Goal: Information Seeking & Learning: Learn about a topic

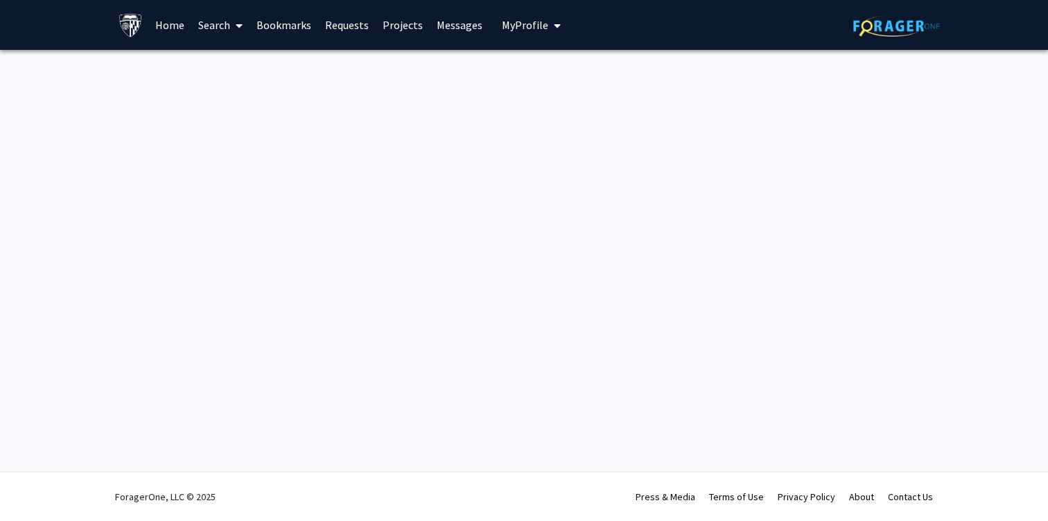
click at [293, 20] on link "Bookmarks" at bounding box center [284, 25] width 69 height 49
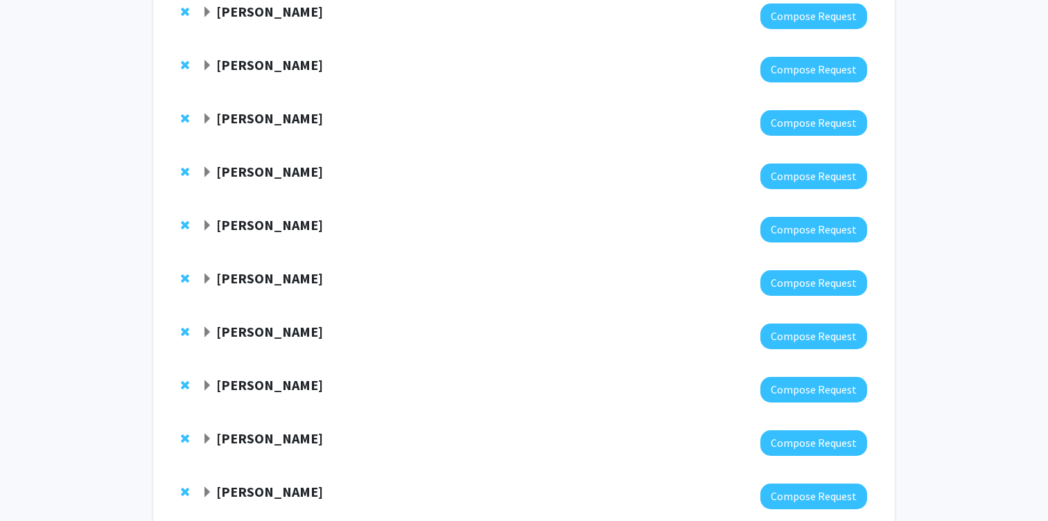
scroll to position [261, 0]
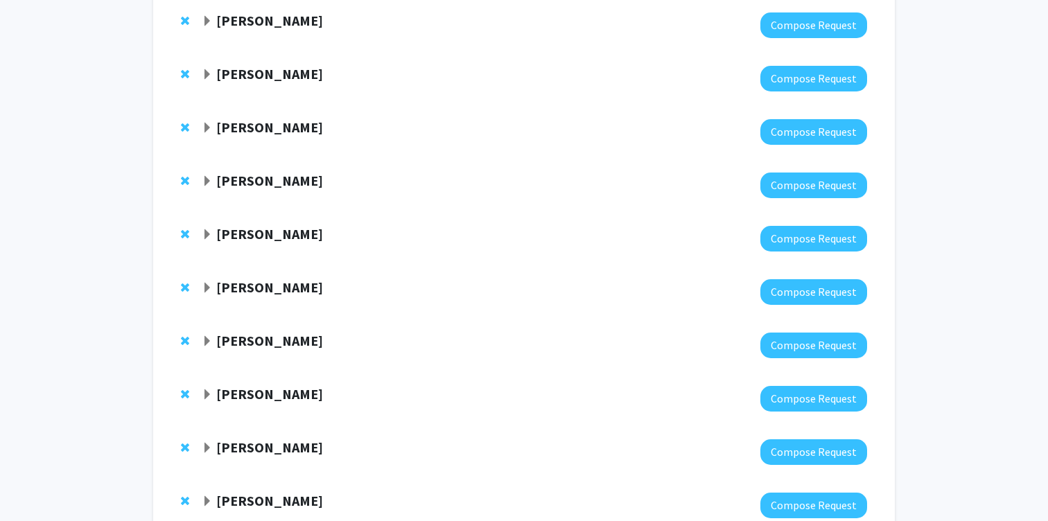
click at [213, 229] on div "[PERSON_NAME]" at bounding box center [351, 234] width 299 height 17
click at [208, 234] on span "Expand Chen Li Bookmark" at bounding box center [207, 234] width 11 height 11
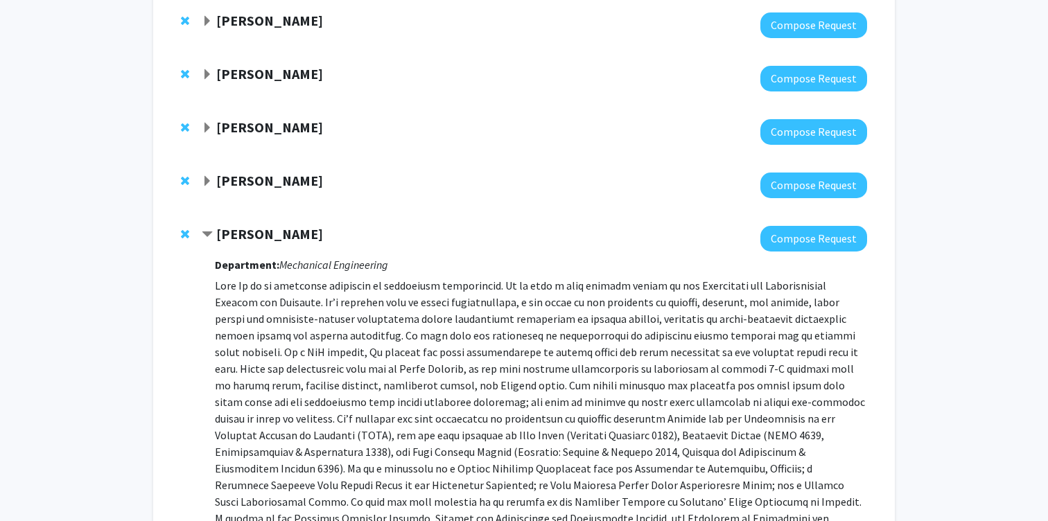
click at [221, 240] on strong "[PERSON_NAME]" at bounding box center [269, 233] width 107 height 17
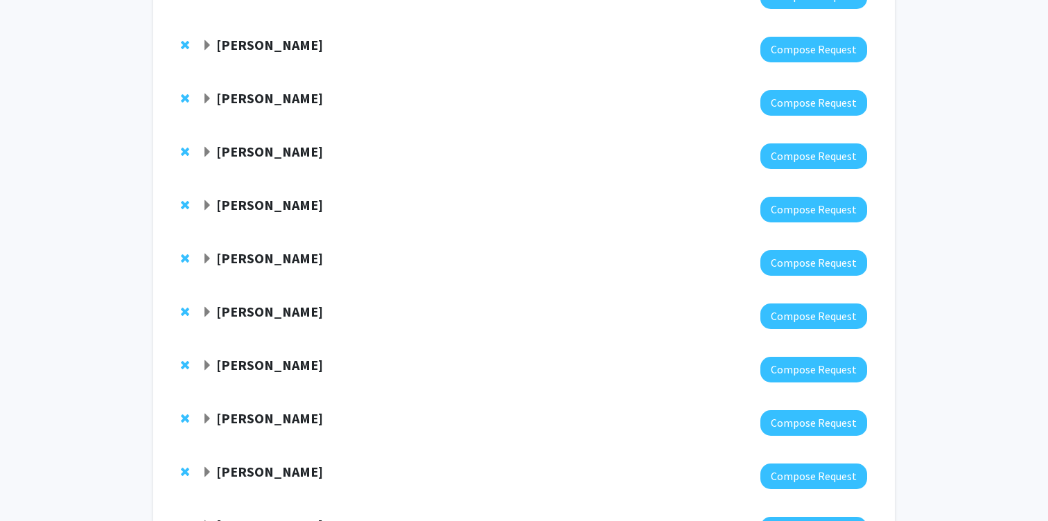
scroll to position [428, 0]
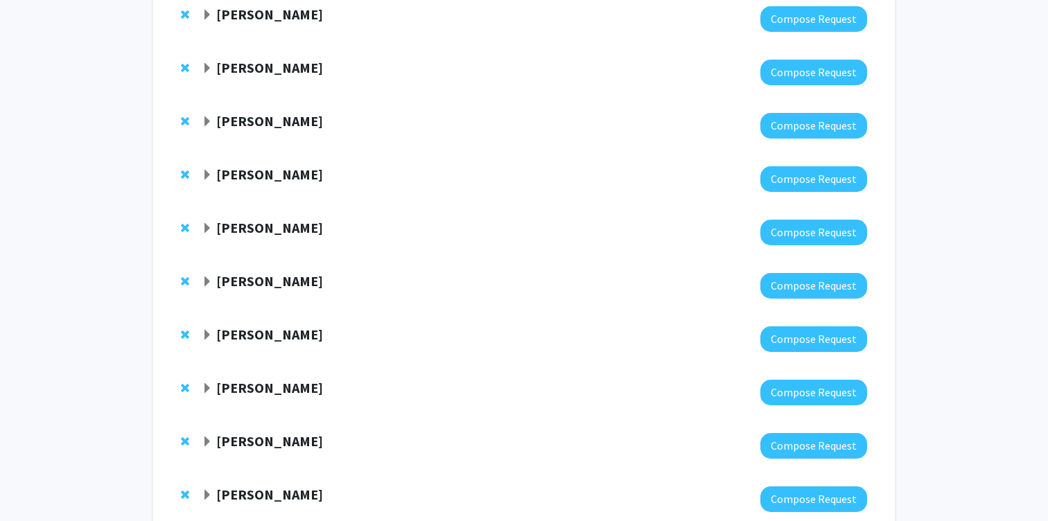
click at [241, 225] on strong "[PERSON_NAME]" at bounding box center [269, 227] width 107 height 17
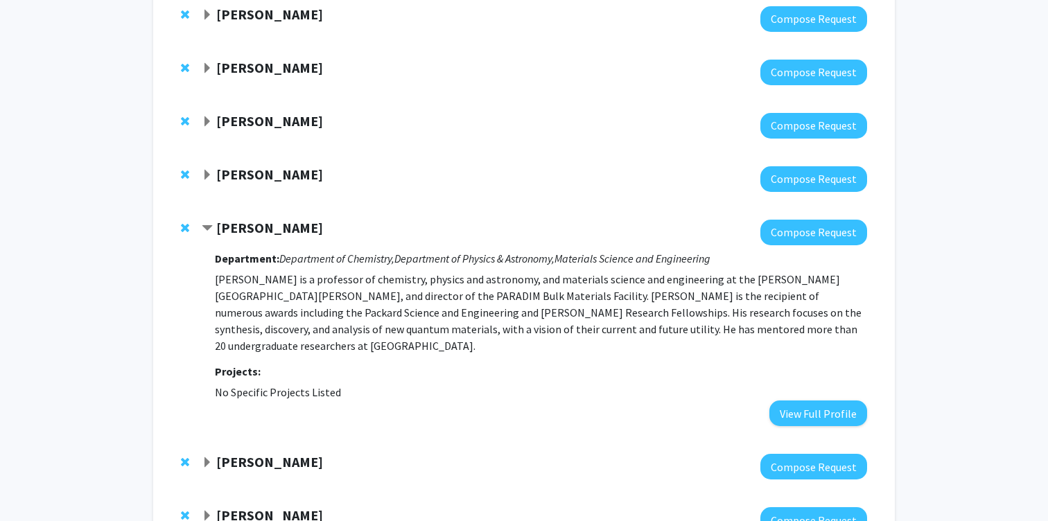
click at [259, 219] on strong "[PERSON_NAME]" at bounding box center [269, 227] width 107 height 17
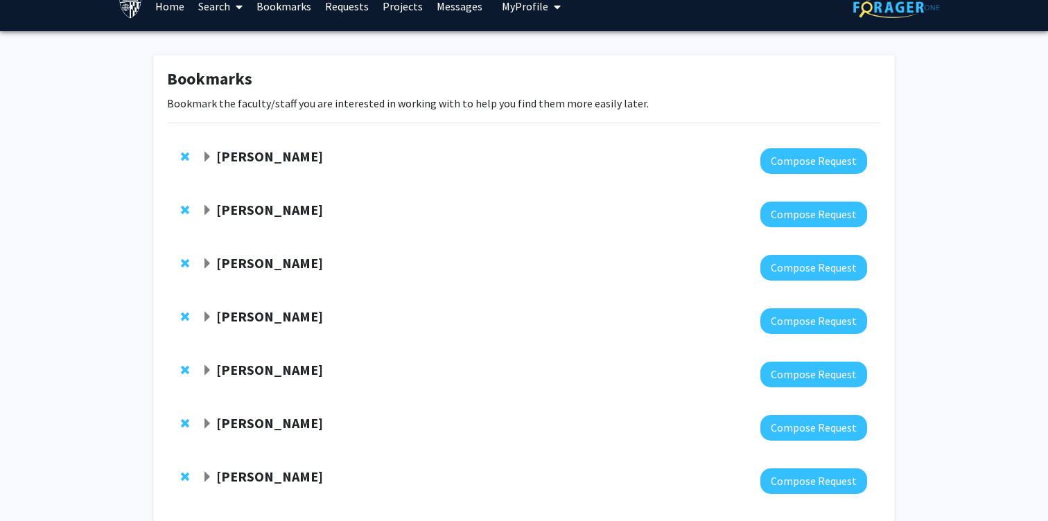
scroll to position [15, 0]
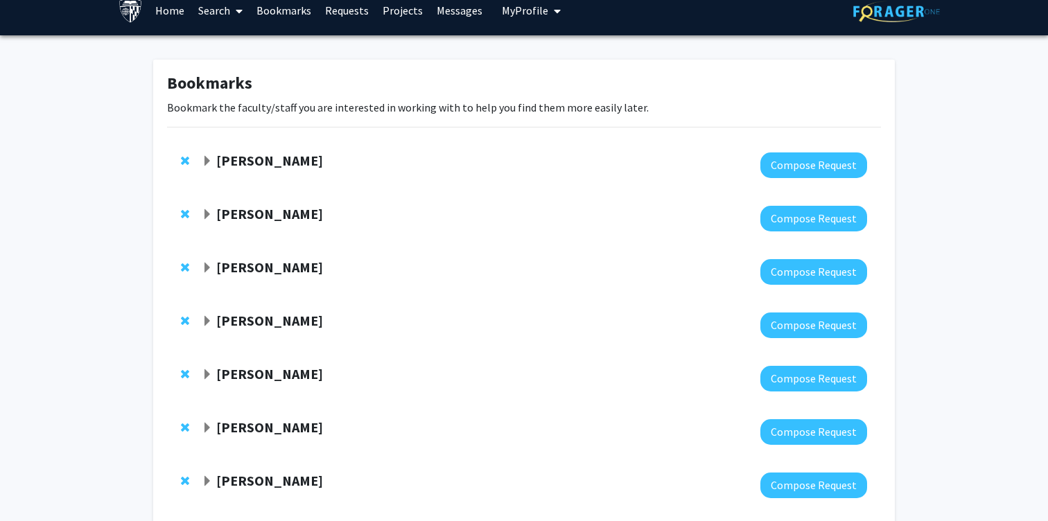
click at [217, 166] on strong "[PERSON_NAME]" at bounding box center [269, 160] width 107 height 17
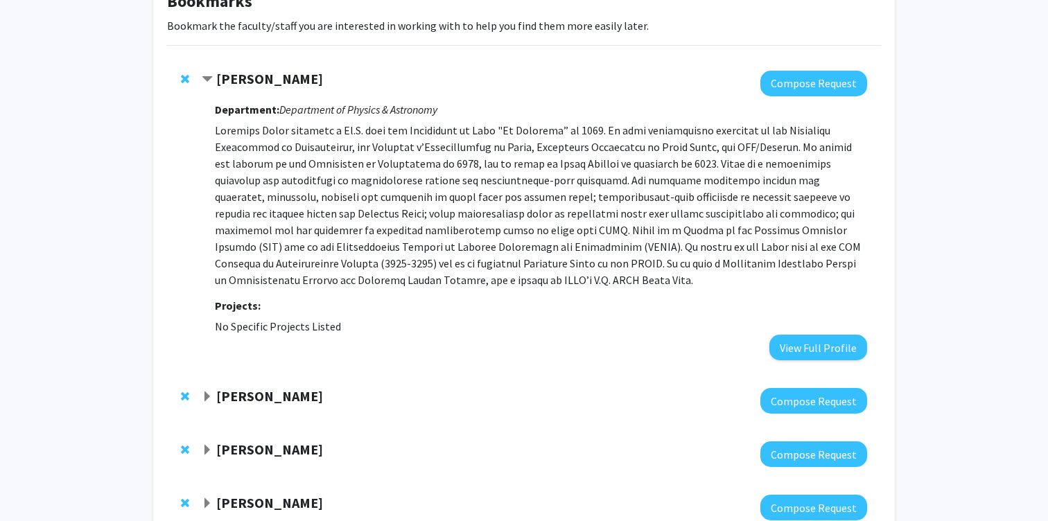
scroll to position [118, 0]
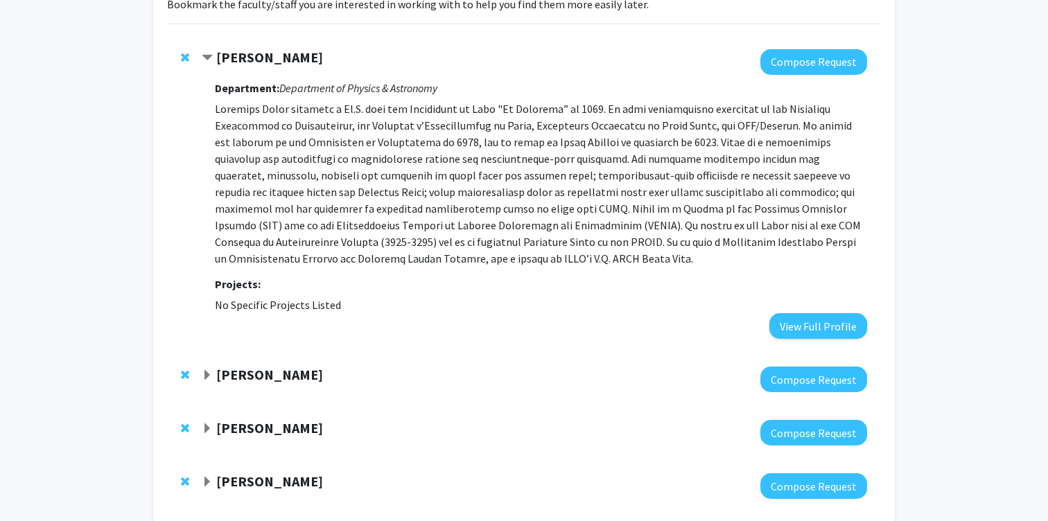
click at [279, 369] on strong "[PERSON_NAME]" at bounding box center [269, 374] width 107 height 17
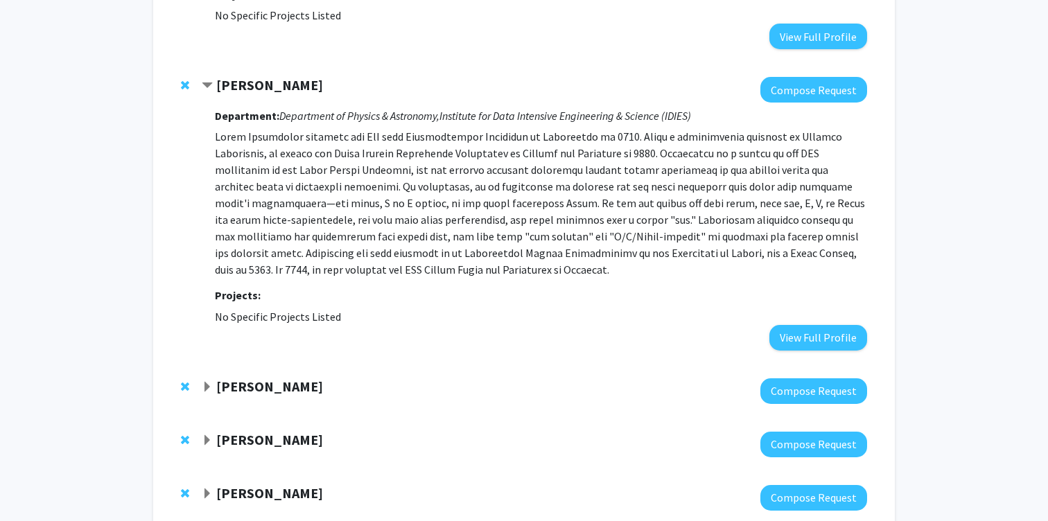
scroll to position [537, 0]
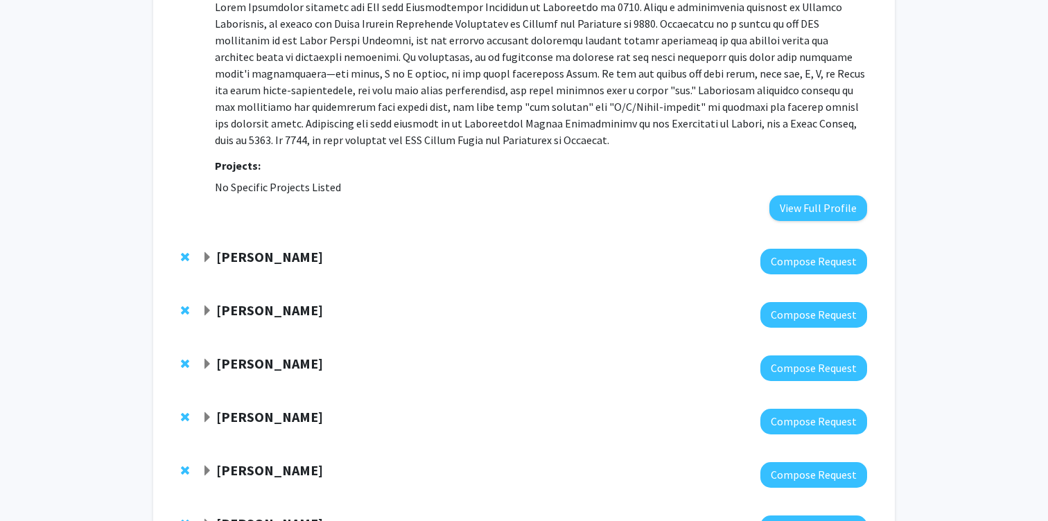
click at [253, 261] on strong "[PERSON_NAME]" at bounding box center [269, 256] width 107 height 17
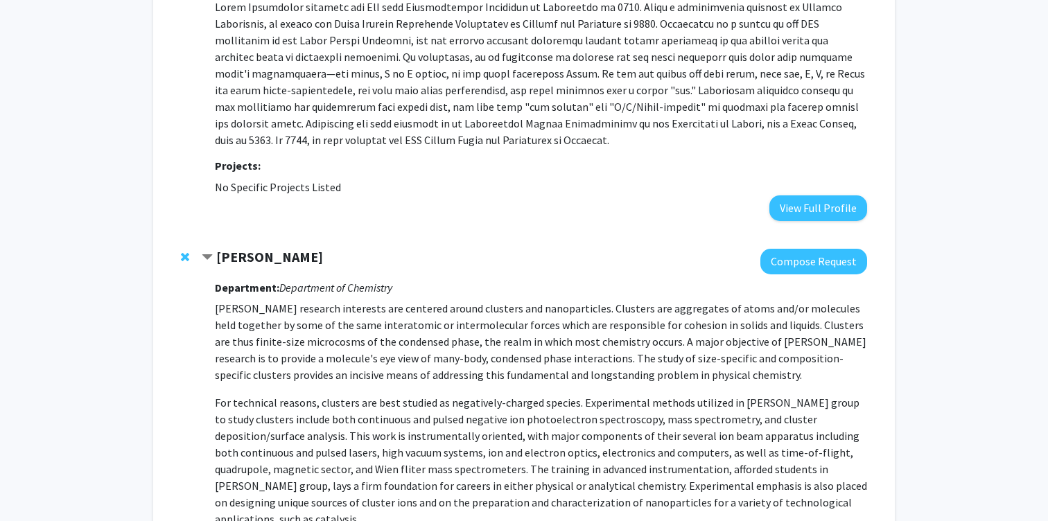
click at [253, 261] on strong "[PERSON_NAME]" at bounding box center [269, 256] width 107 height 17
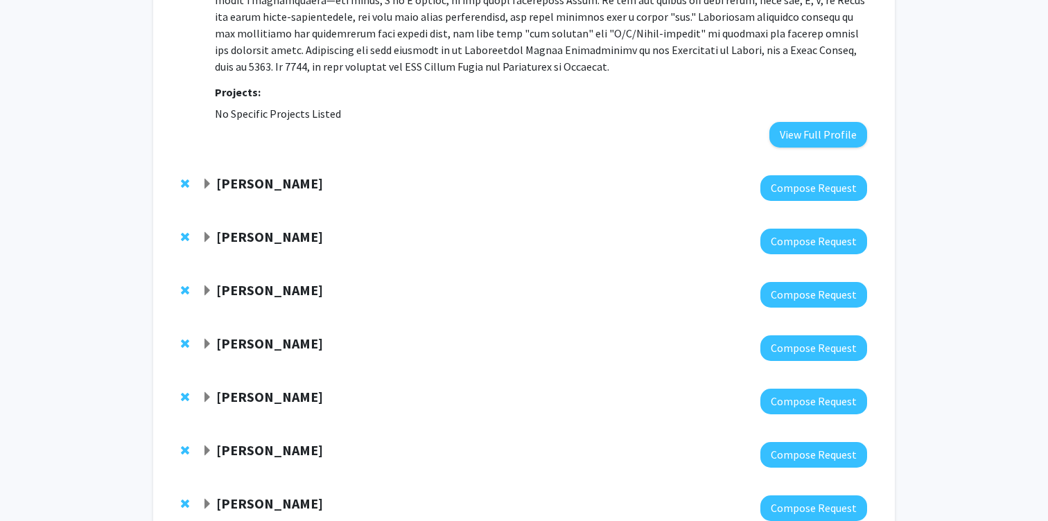
scroll to position [628, 0]
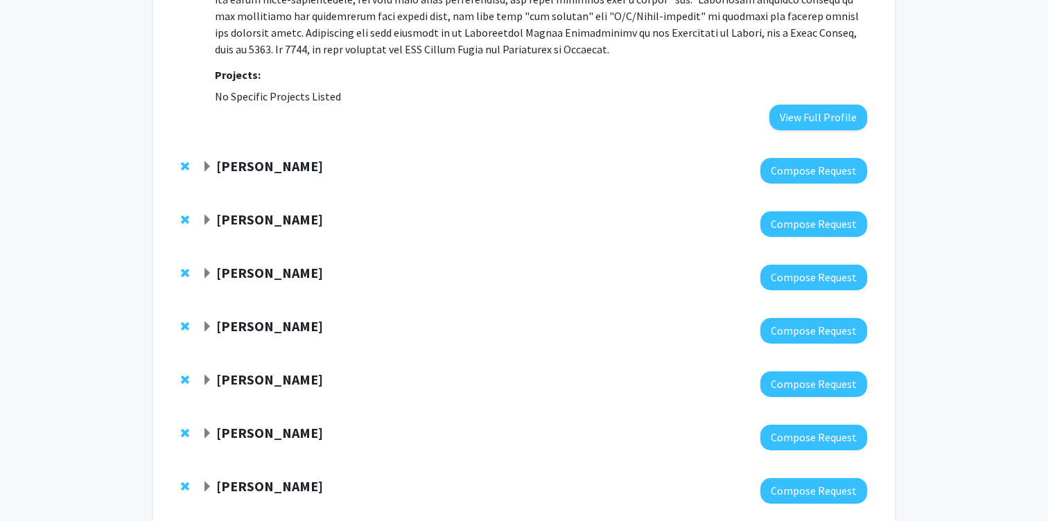
click at [256, 223] on strong "[PERSON_NAME]" at bounding box center [269, 219] width 107 height 17
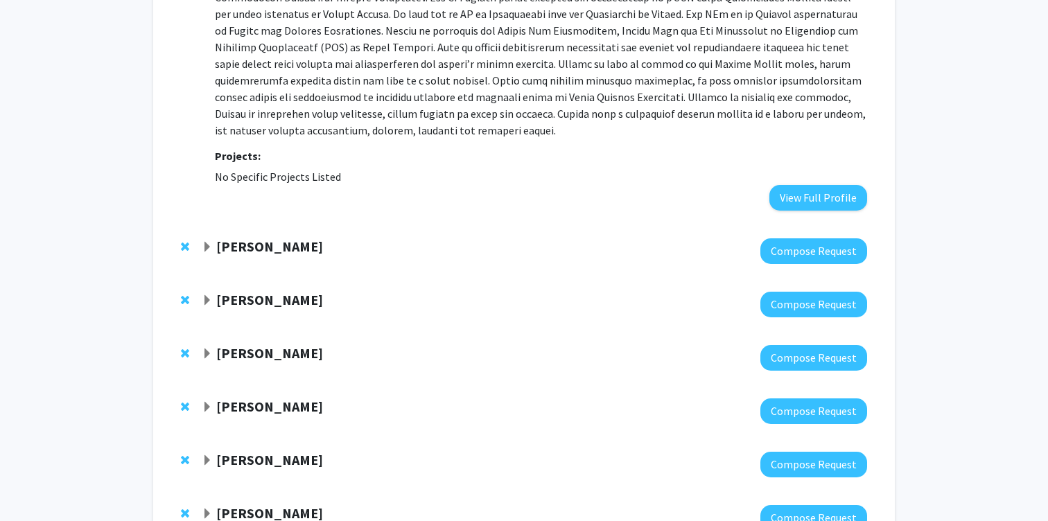
scroll to position [959, 0]
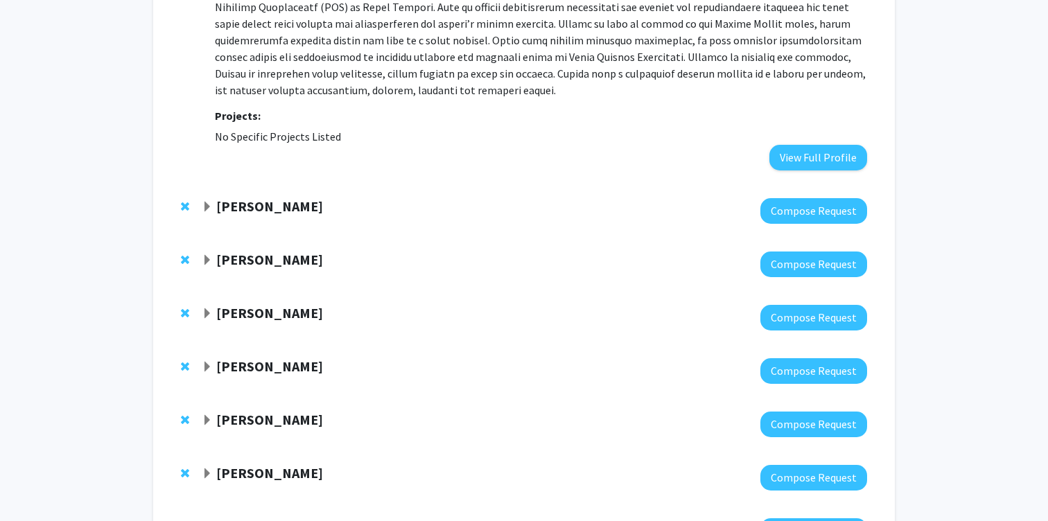
click at [249, 219] on div at bounding box center [535, 211] width 666 height 26
click at [241, 211] on strong "[PERSON_NAME]" at bounding box center [269, 206] width 107 height 17
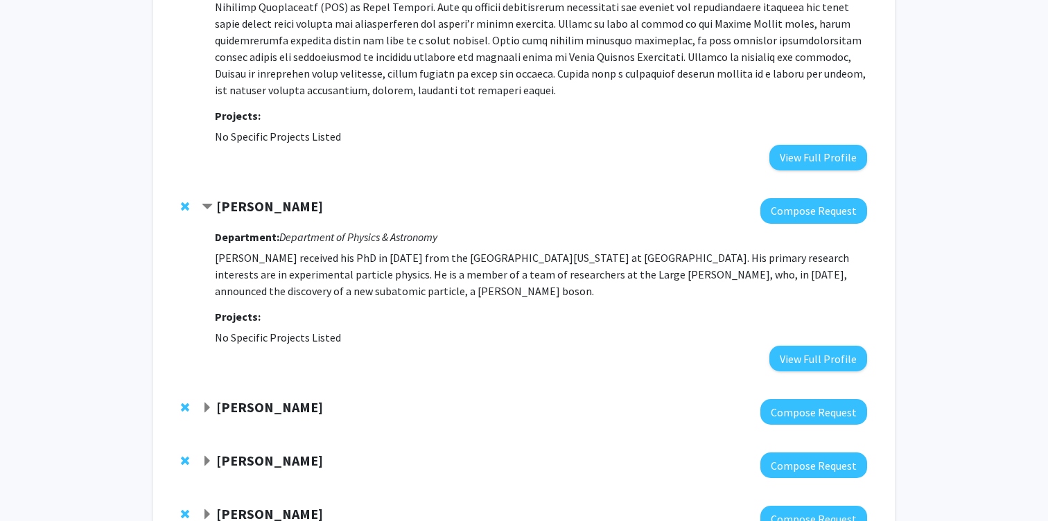
click at [241, 400] on strong "[PERSON_NAME]" at bounding box center [269, 407] width 107 height 17
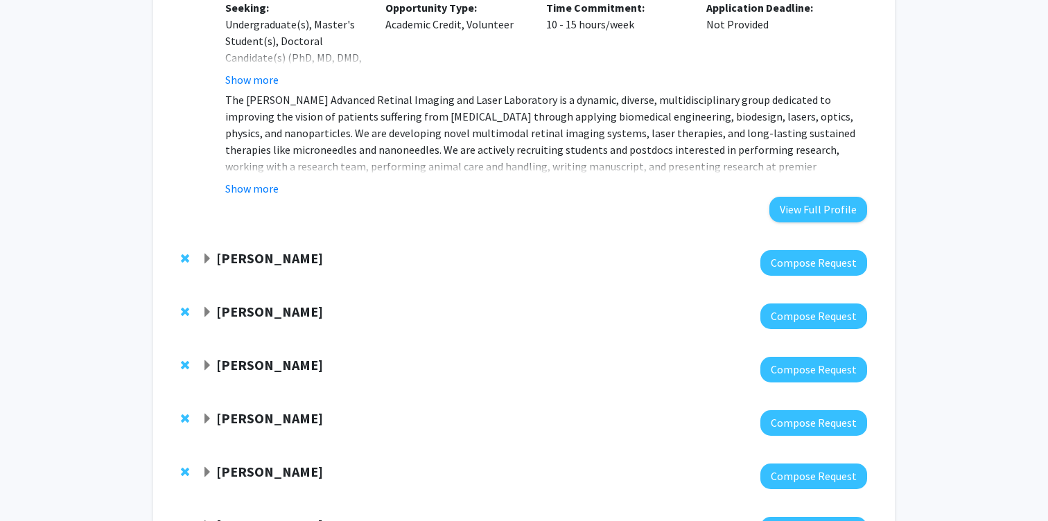
scroll to position [1641, 0]
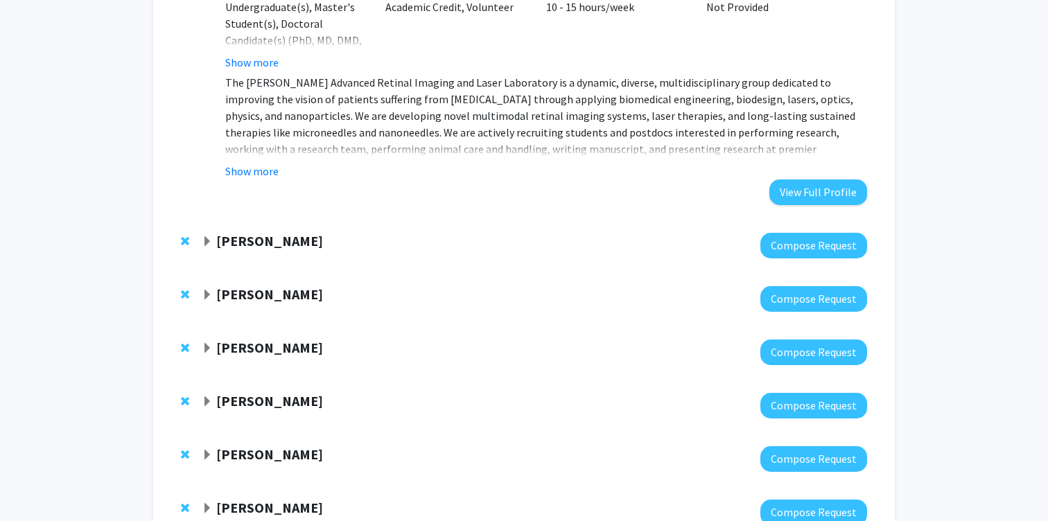
click at [229, 232] on strong "[PERSON_NAME]" at bounding box center [269, 240] width 107 height 17
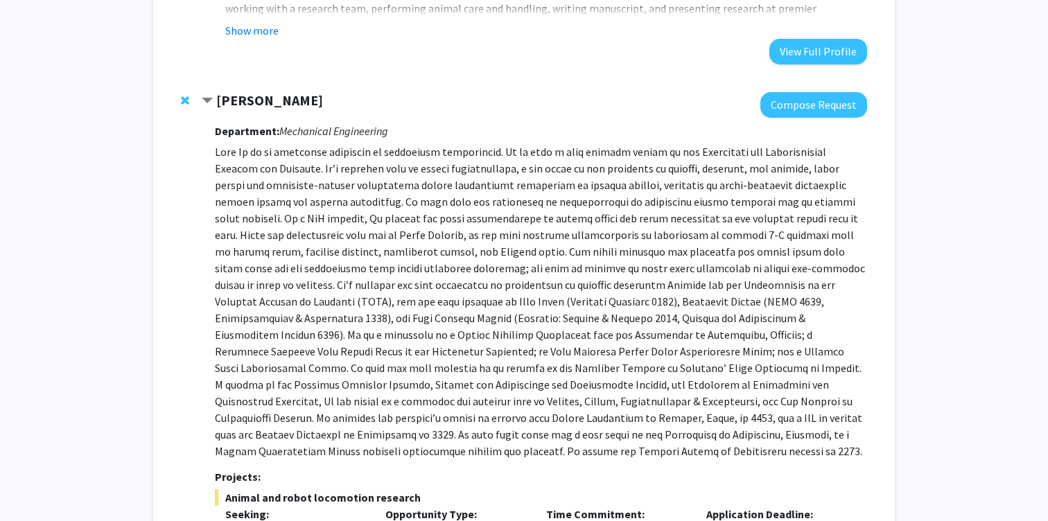
scroll to position [1807, 0]
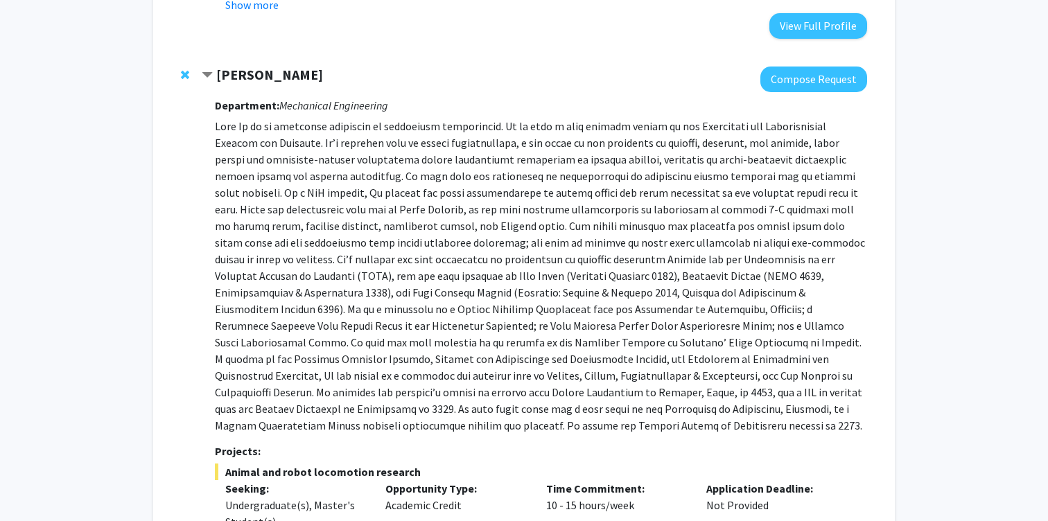
click at [247, 66] on strong "[PERSON_NAME]" at bounding box center [269, 74] width 107 height 17
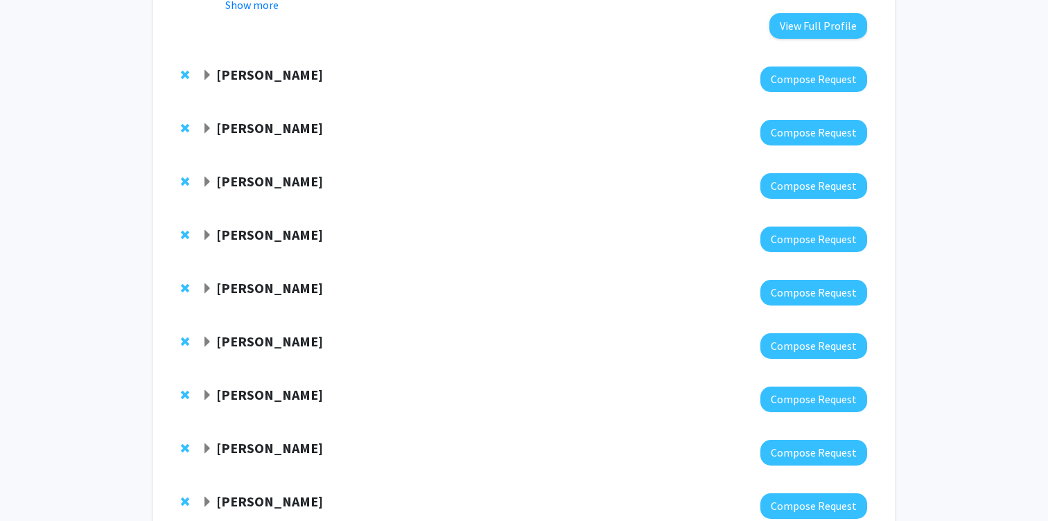
click at [265, 119] on strong "[PERSON_NAME]" at bounding box center [269, 127] width 107 height 17
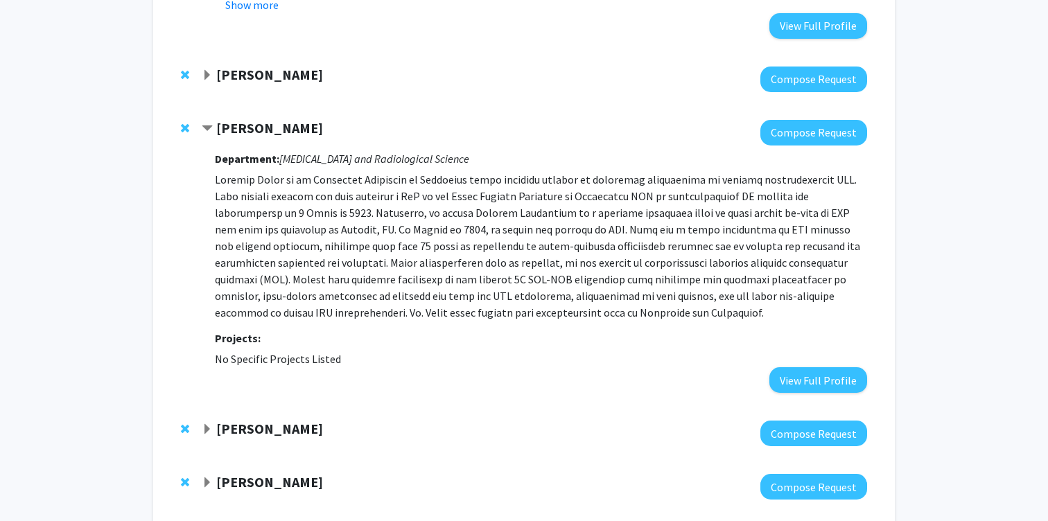
click at [265, 119] on strong "[PERSON_NAME]" at bounding box center [269, 127] width 107 height 17
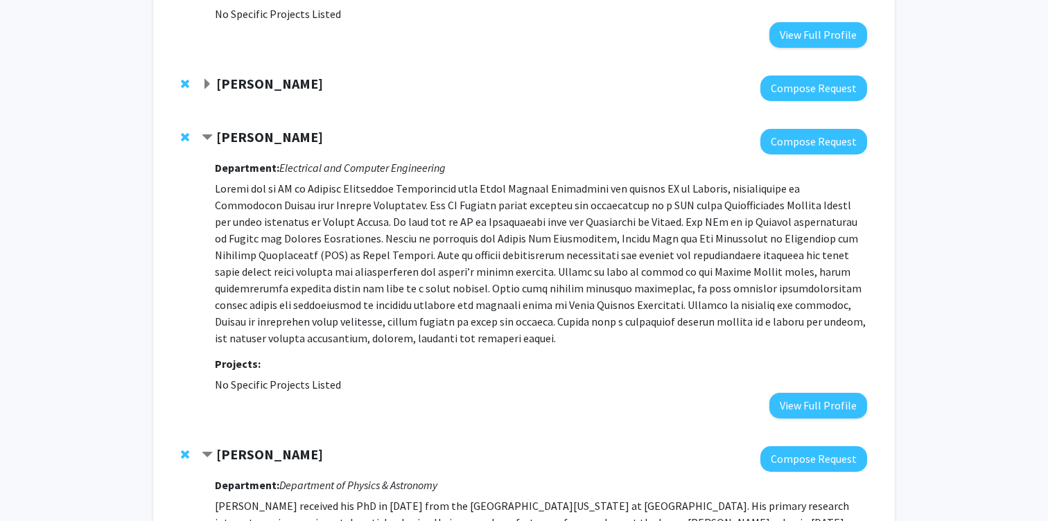
scroll to position [703, 0]
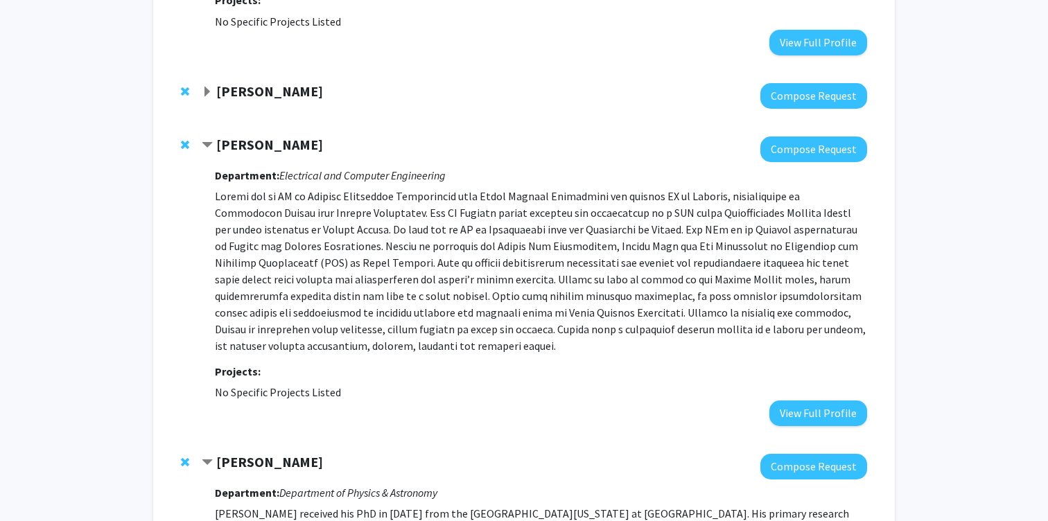
click at [426, 275] on p at bounding box center [541, 271] width 652 height 166
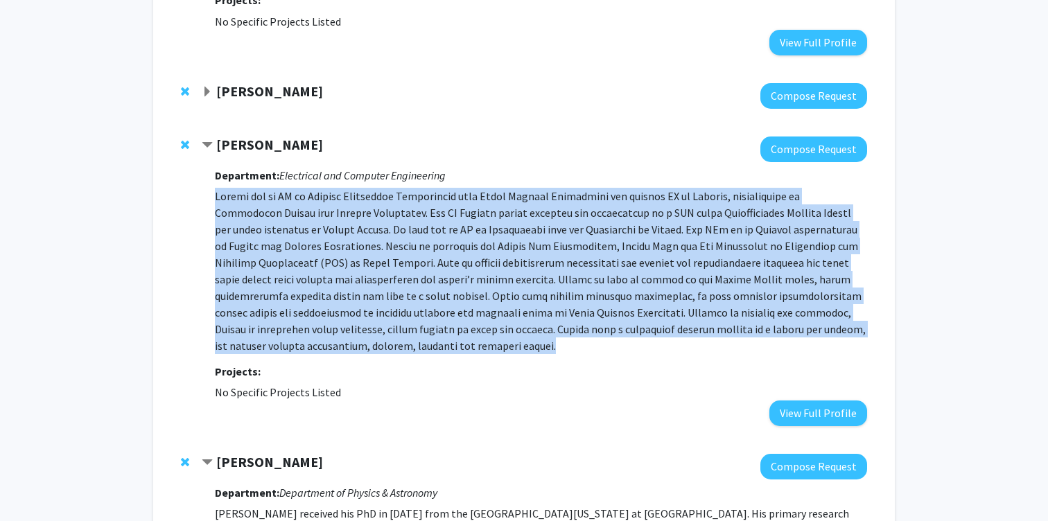
click at [485, 272] on p at bounding box center [541, 271] width 652 height 166
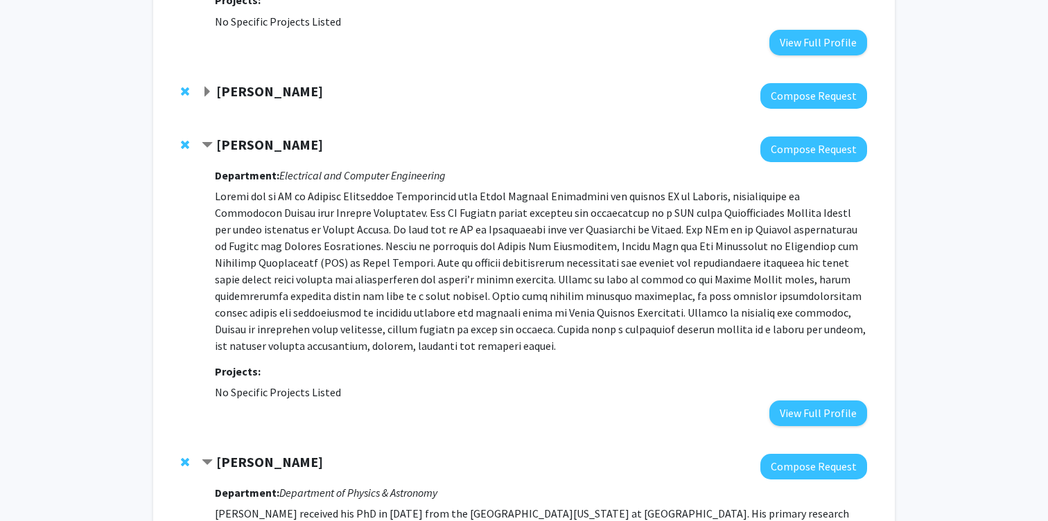
click at [485, 272] on p at bounding box center [541, 271] width 652 height 166
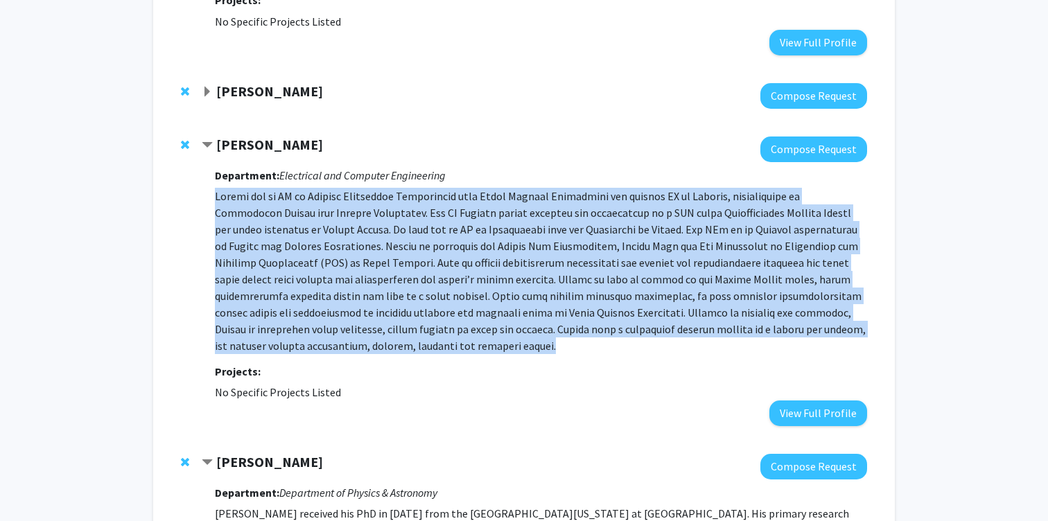
click at [516, 264] on p at bounding box center [541, 271] width 652 height 166
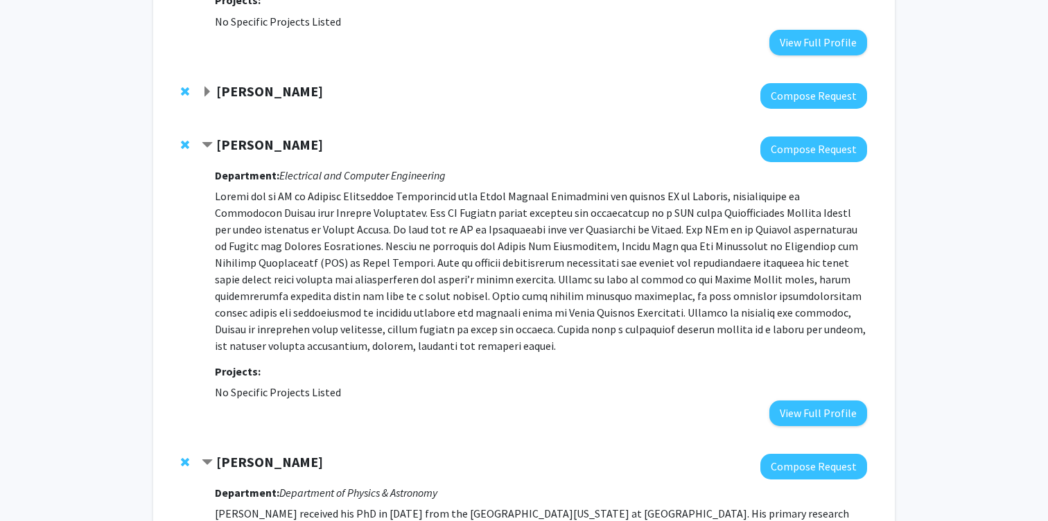
click at [516, 264] on p at bounding box center [541, 271] width 652 height 166
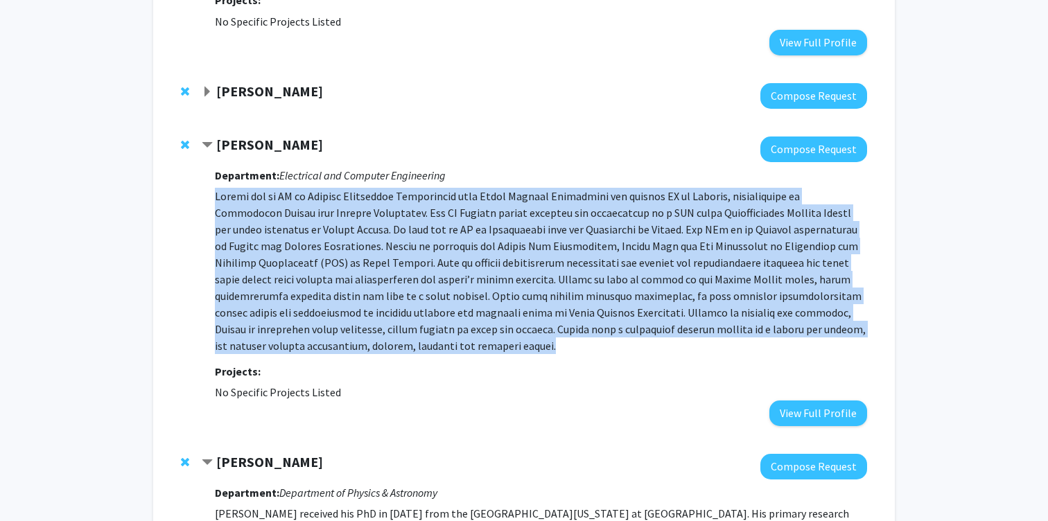
click at [480, 265] on p at bounding box center [541, 271] width 652 height 166
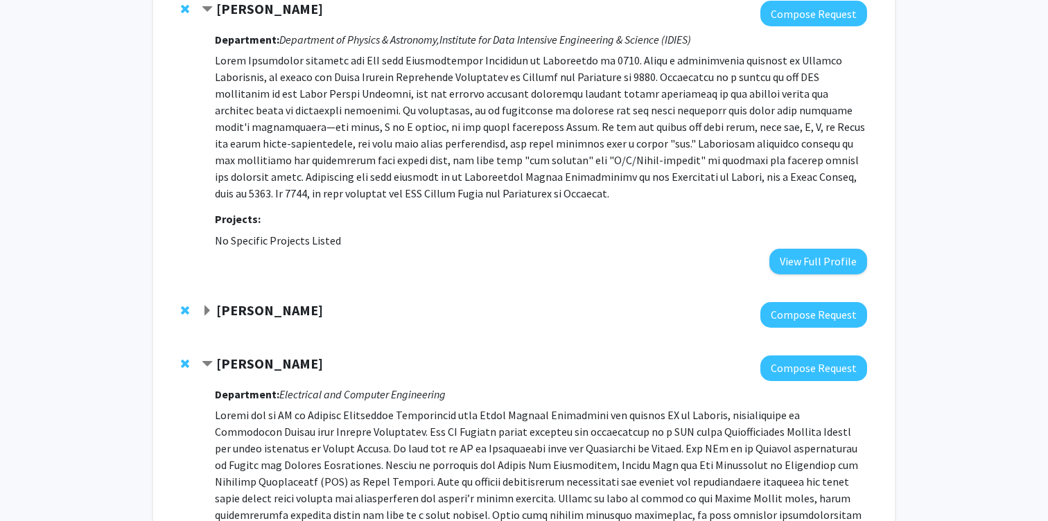
scroll to position [485, 0]
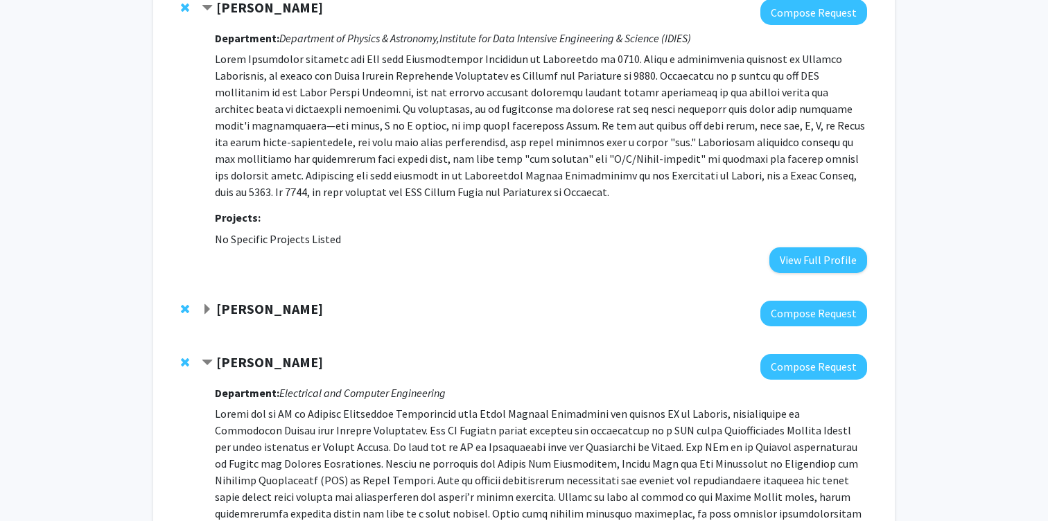
click at [564, 119] on p at bounding box center [541, 126] width 652 height 150
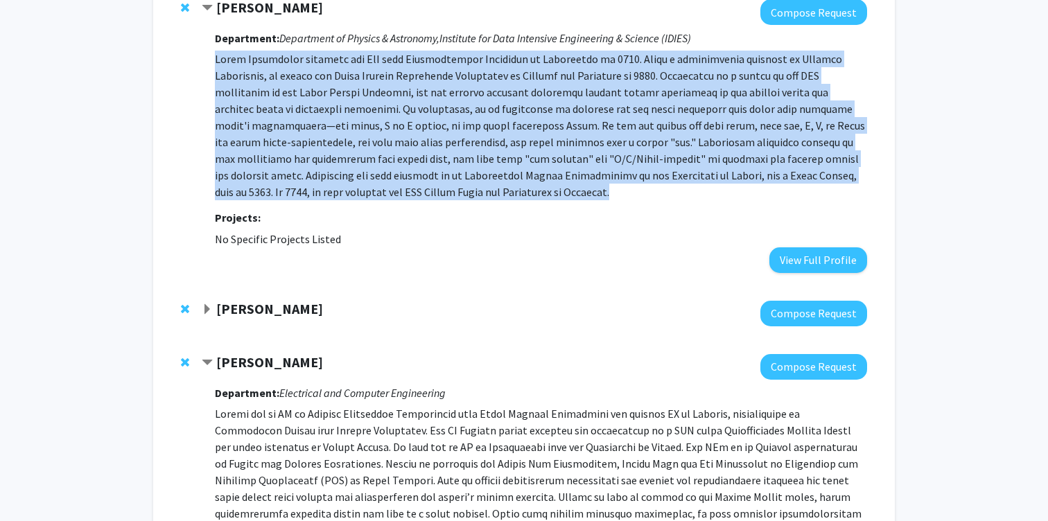
click at [514, 114] on p at bounding box center [541, 126] width 652 height 150
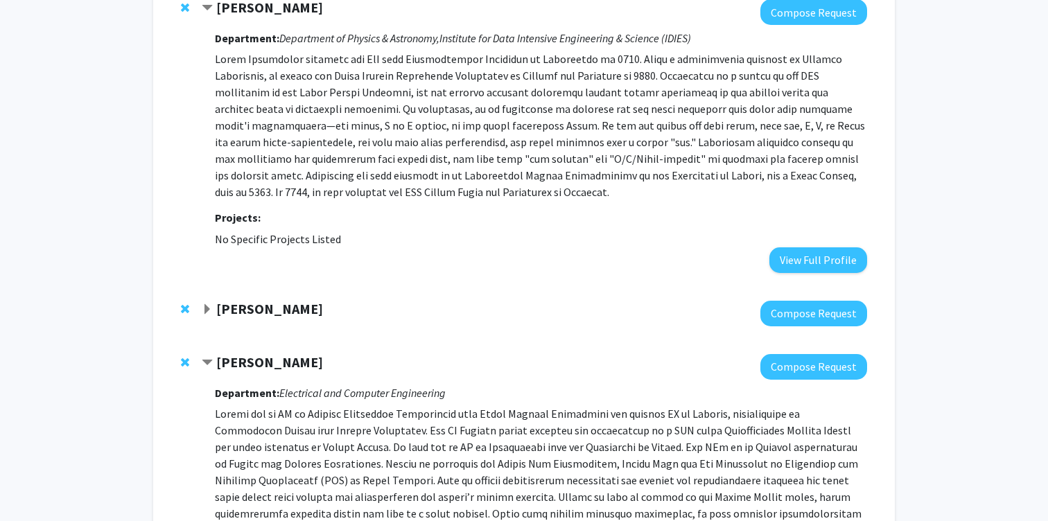
click at [514, 114] on p at bounding box center [541, 126] width 652 height 150
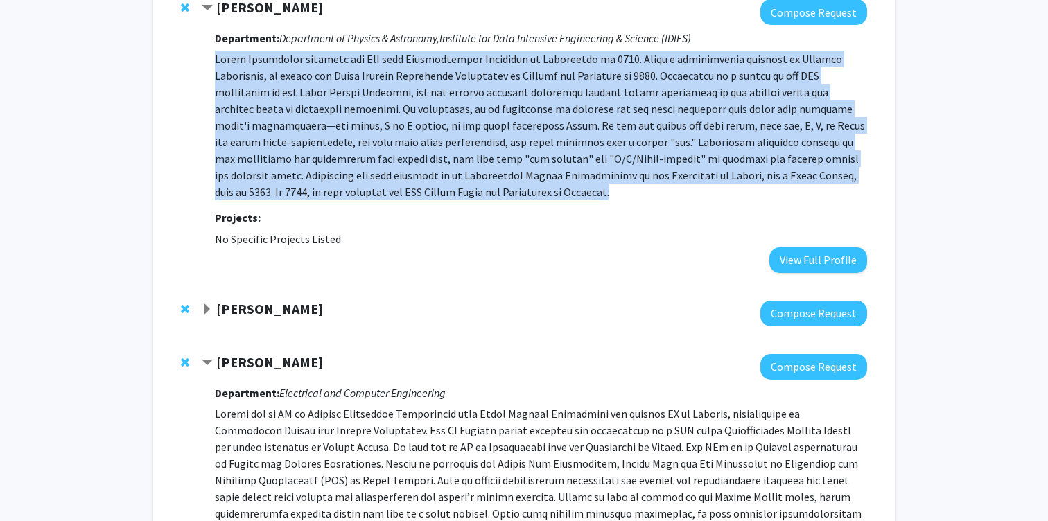
click at [510, 112] on p at bounding box center [541, 126] width 652 height 150
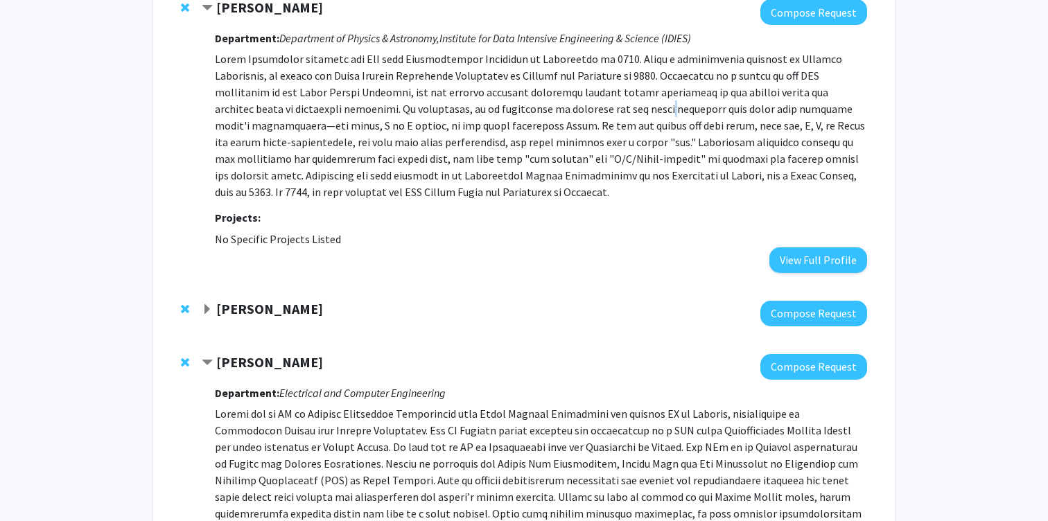
click at [510, 112] on p at bounding box center [541, 126] width 652 height 150
click at [530, 112] on p at bounding box center [541, 126] width 652 height 150
click at [511, 112] on p at bounding box center [541, 126] width 652 height 150
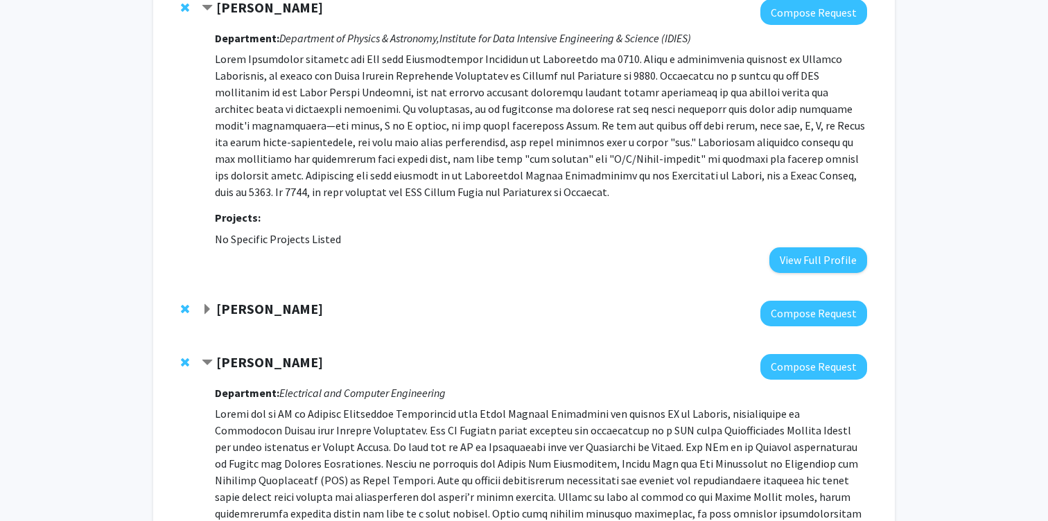
click at [519, 112] on p at bounding box center [541, 126] width 652 height 150
click at [507, 112] on p at bounding box center [541, 126] width 652 height 150
click at [514, 112] on p at bounding box center [541, 126] width 652 height 150
click at [512, 112] on p at bounding box center [541, 126] width 652 height 150
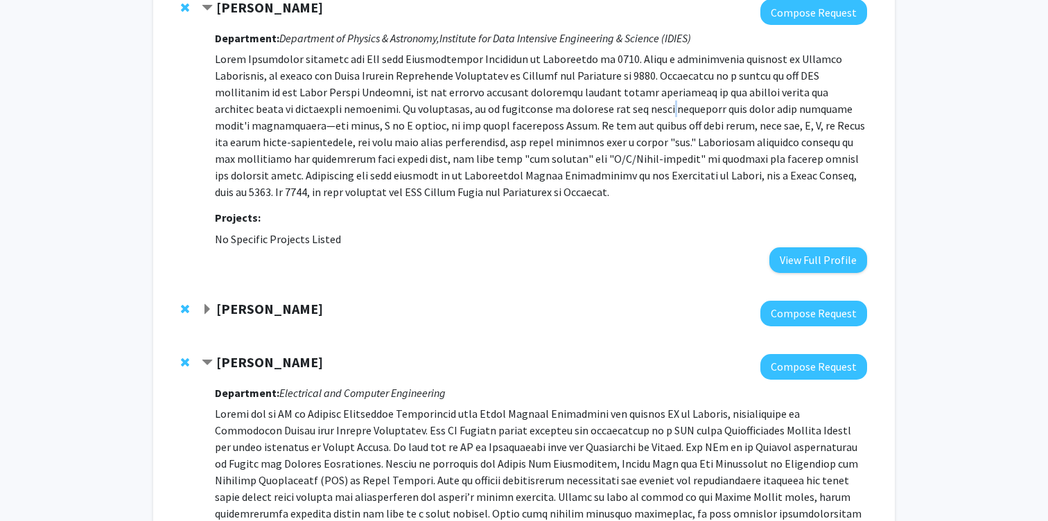
click at [512, 112] on p at bounding box center [541, 126] width 652 height 150
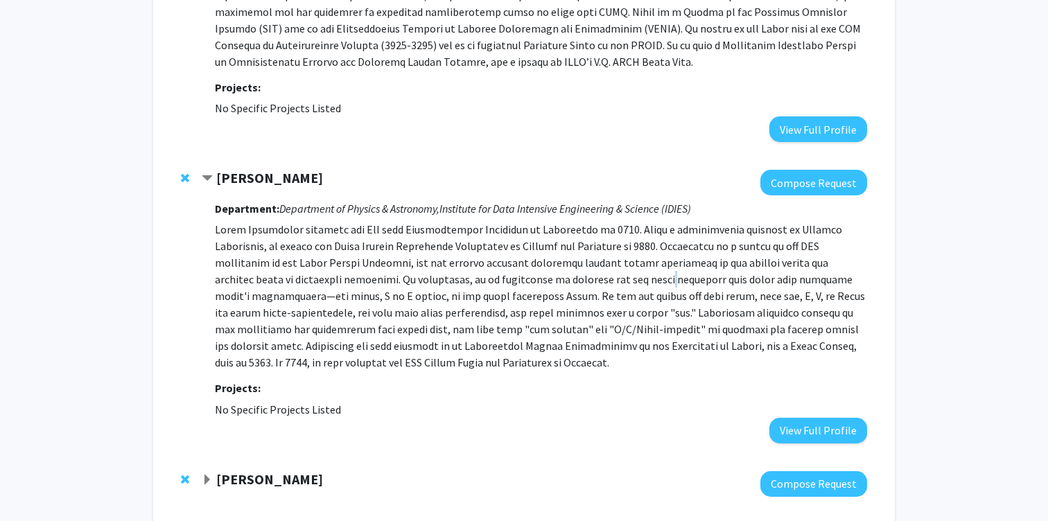
scroll to position [313, 0]
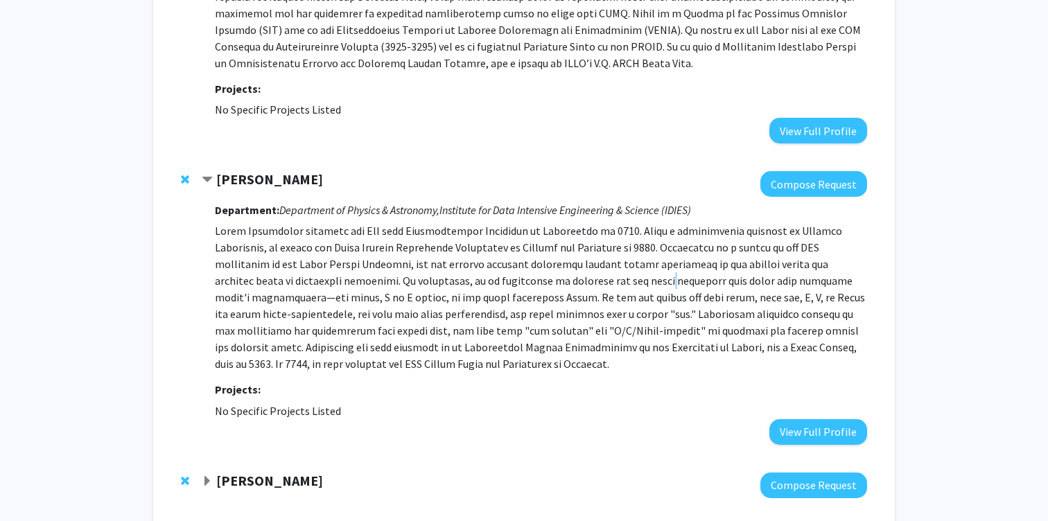
click at [540, 273] on p at bounding box center [541, 298] width 652 height 150
click at [521, 284] on p at bounding box center [541, 298] width 652 height 150
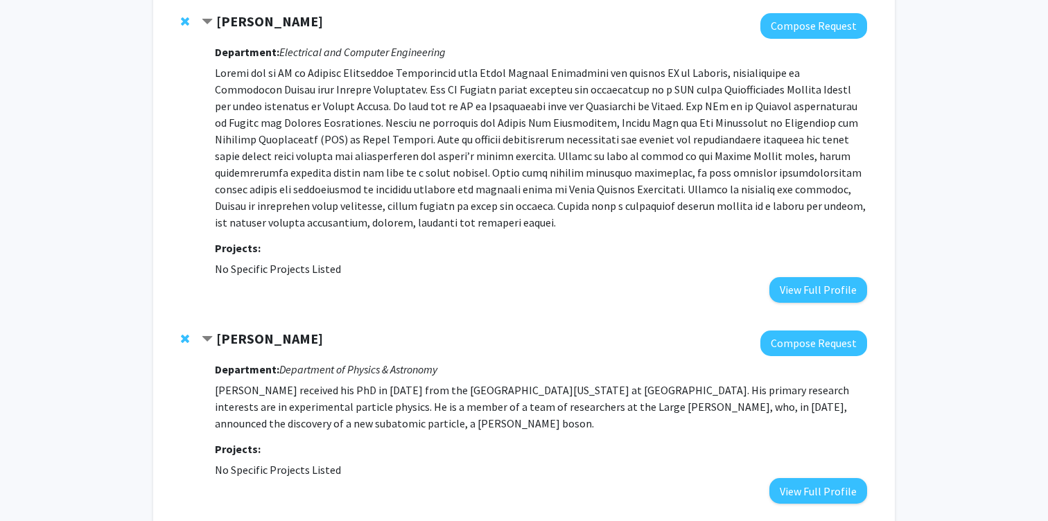
scroll to position [826, 0]
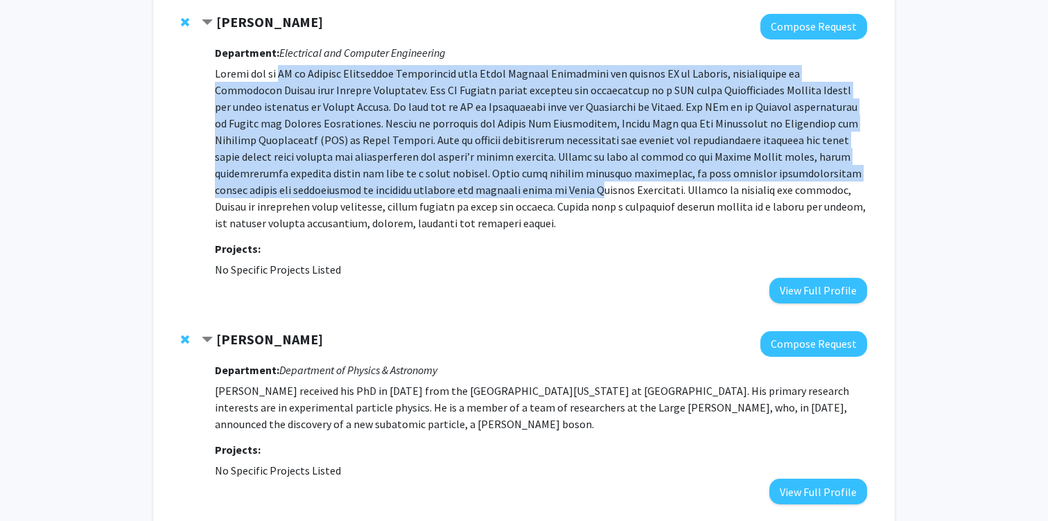
drag, startPoint x: 288, startPoint y: 73, endPoint x: 442, endPoint y: 182, distance: 187.5
click at [442, 182] on p at bounding box center [541, 148] width 652 height 166
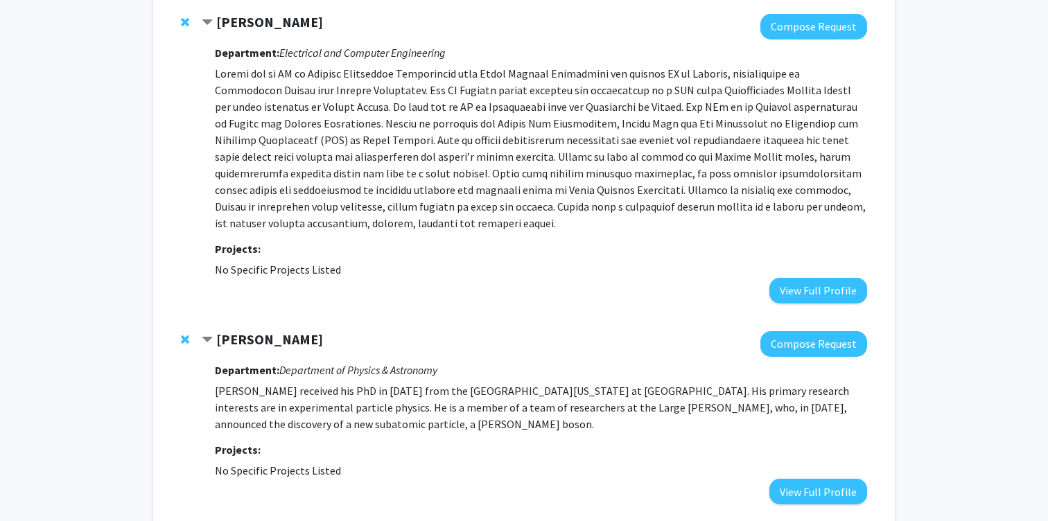
click at [529, 185] on p at bounding box center [541, 148] width 652 height 166
click at [555, 209] on p at bounding box center [541, 148] width 652 height 166
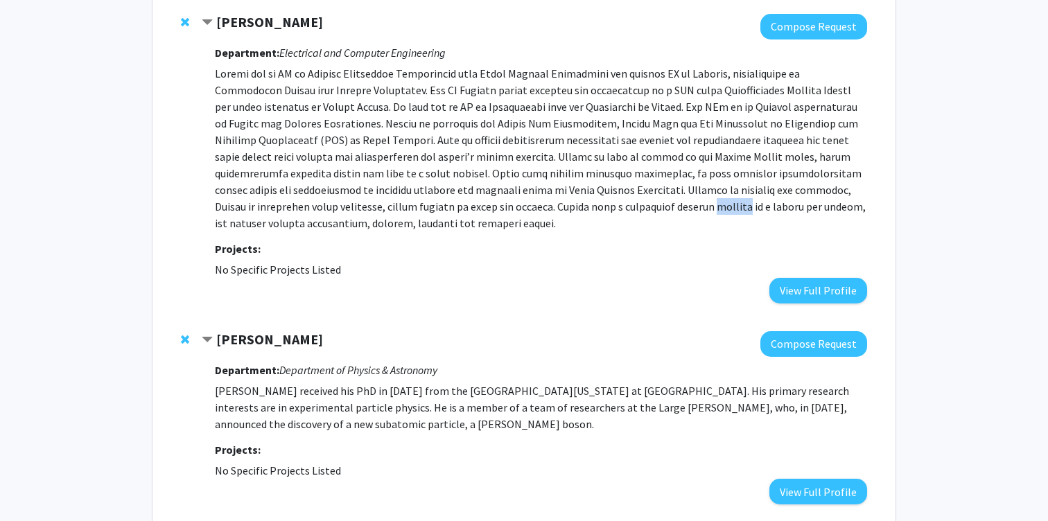
click at [555, 209] on p at bounding box center [541, 148] width 652 height 166
click at [557, 209] on p at bounding box center [541, 148] width 652 height 166
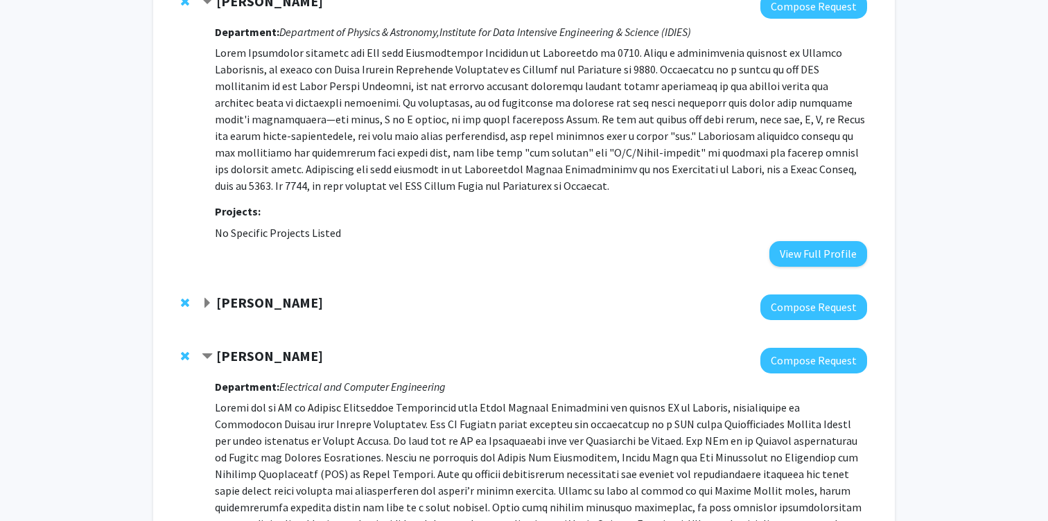
scroll to position [504, 0]
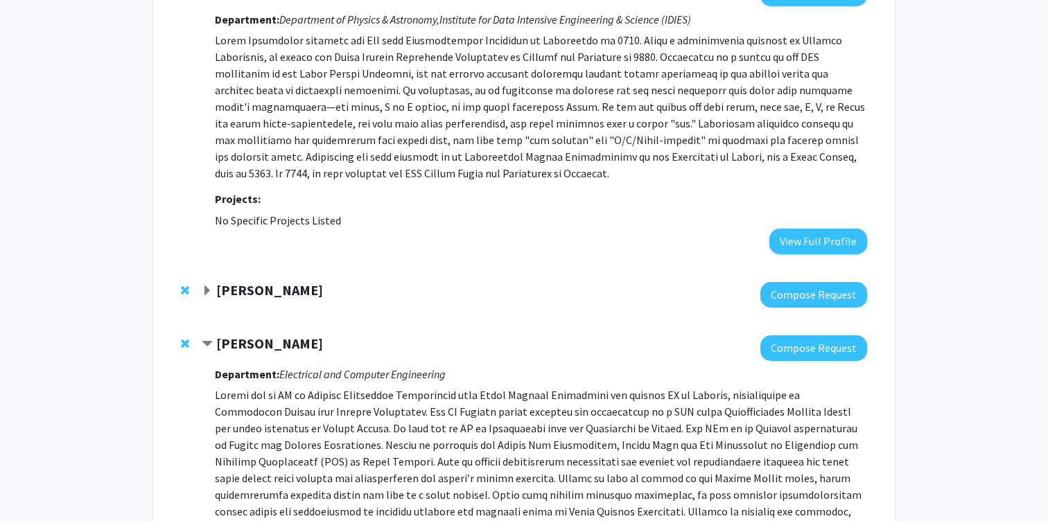
click at [224, 285] on strong "[PERSON_NAME]" at bounding box center [269, 289] width 107 height 17
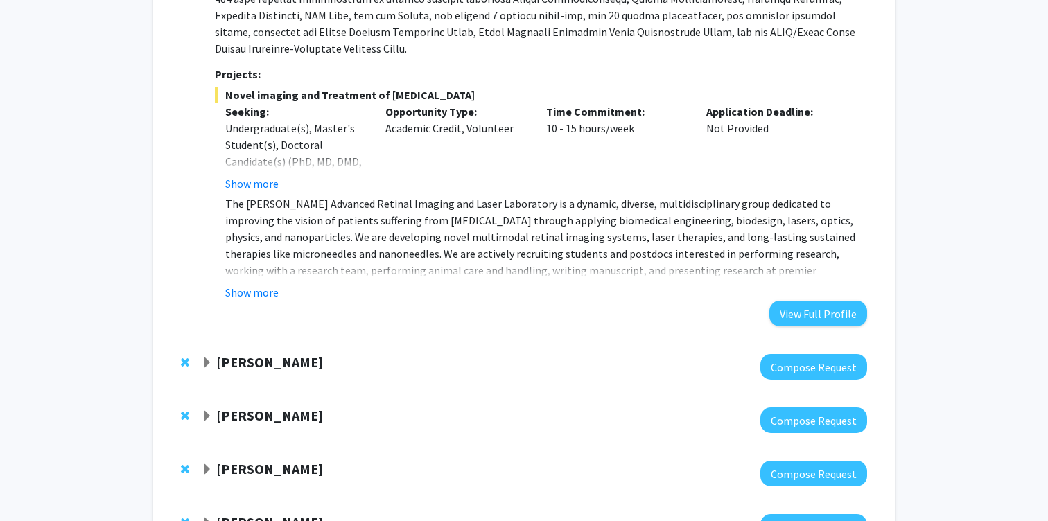
scroll to position [2060, 0]
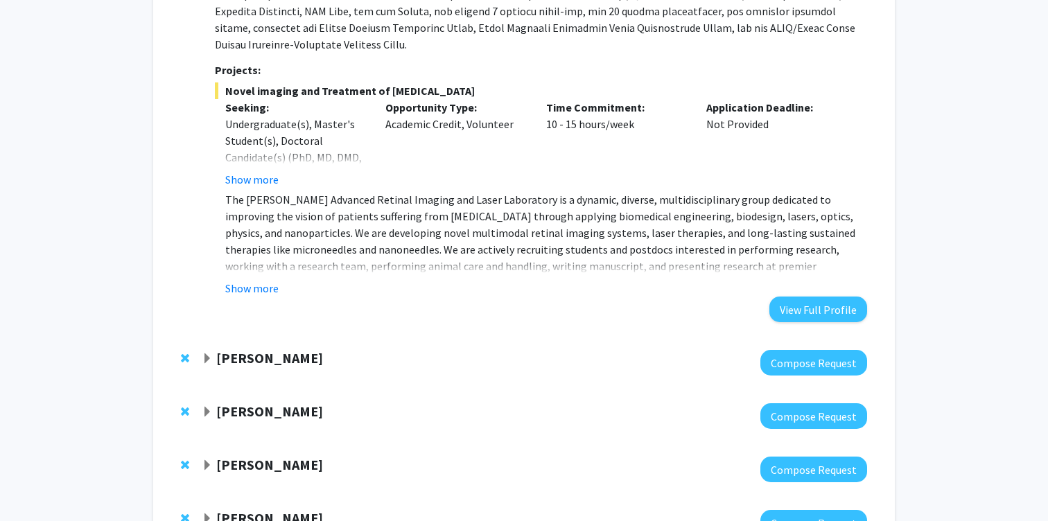
click at [217, 349] on strong "[PERSON_NAME]" at bounding box center [269, 357] width 107 height 17
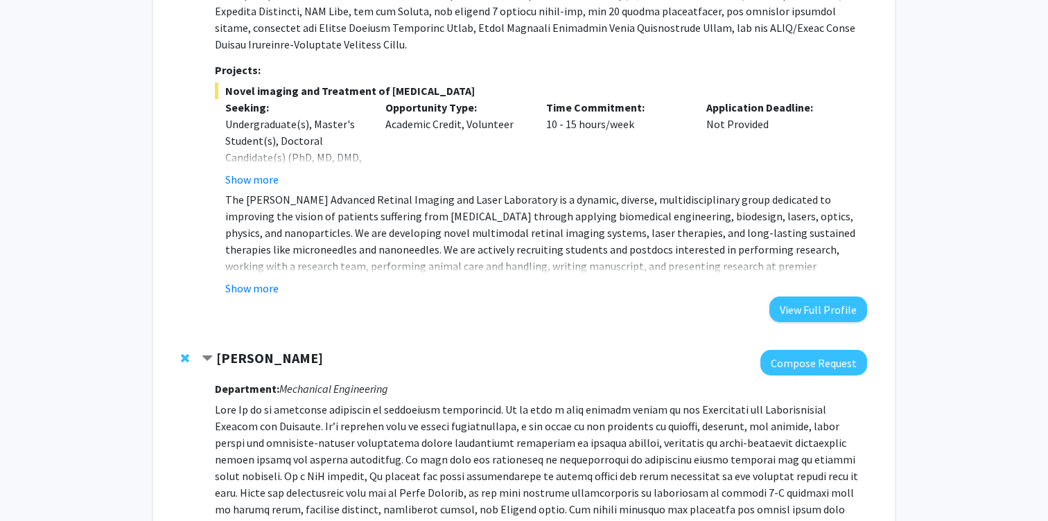
click at [209, 354] on span "Contract Chen Li Bookmark" at bounding box center [207, 359] width 11 height 11
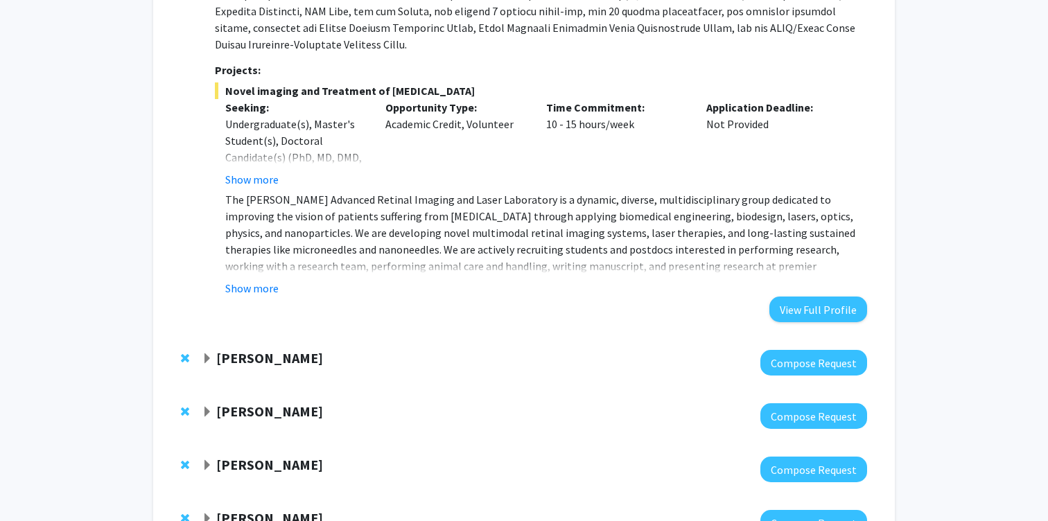
click at [291, 403] on strong "[PERSON_NAME]" at bounding box center [269, 411] width 107 height 17
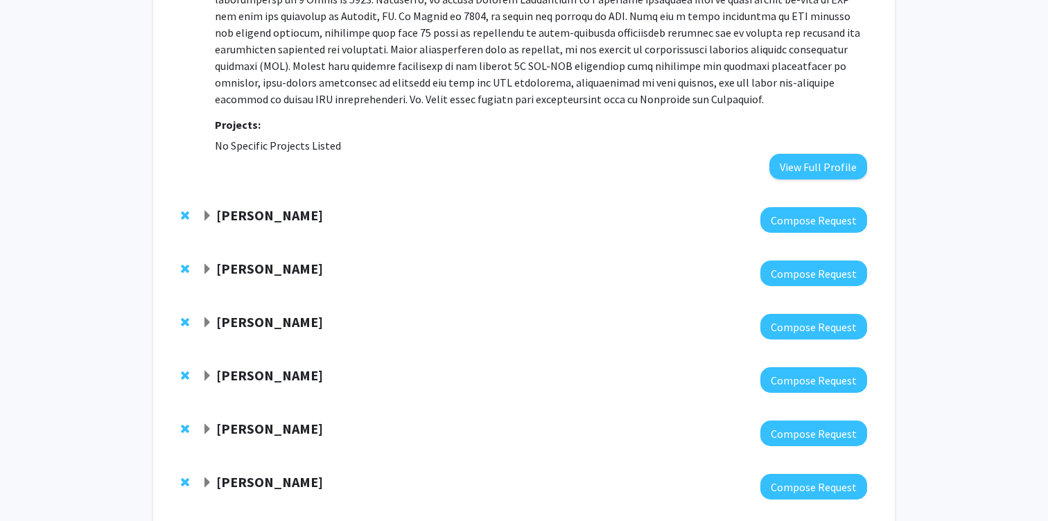
scroll to position [2577, 0]
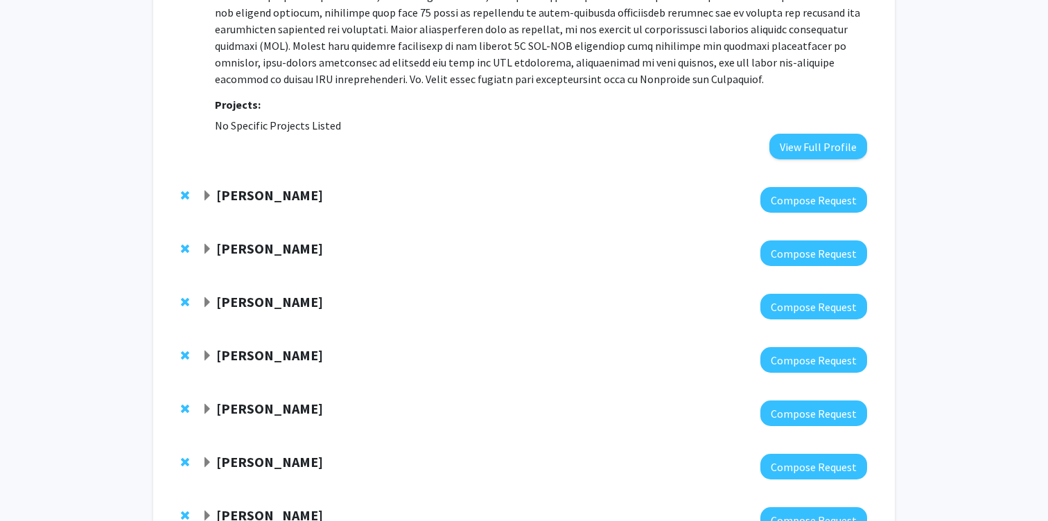
click at [226, 240] on strong "[PERSON_NAME]" at bounding box center [269, 248] width 107 height 17
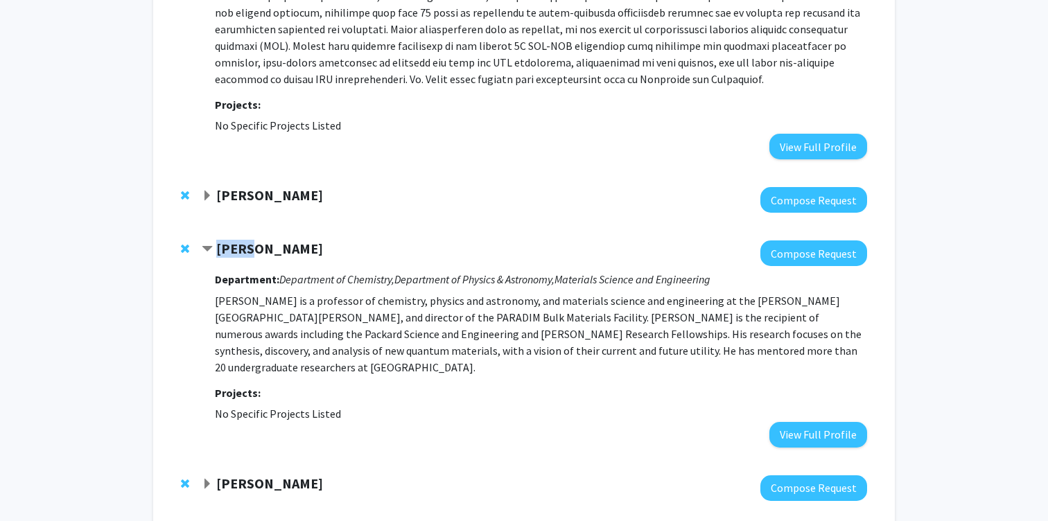
click at [226, 240] on strong "[PERSON_NAME]" at bounding box center [269, 248] width 107 height 17
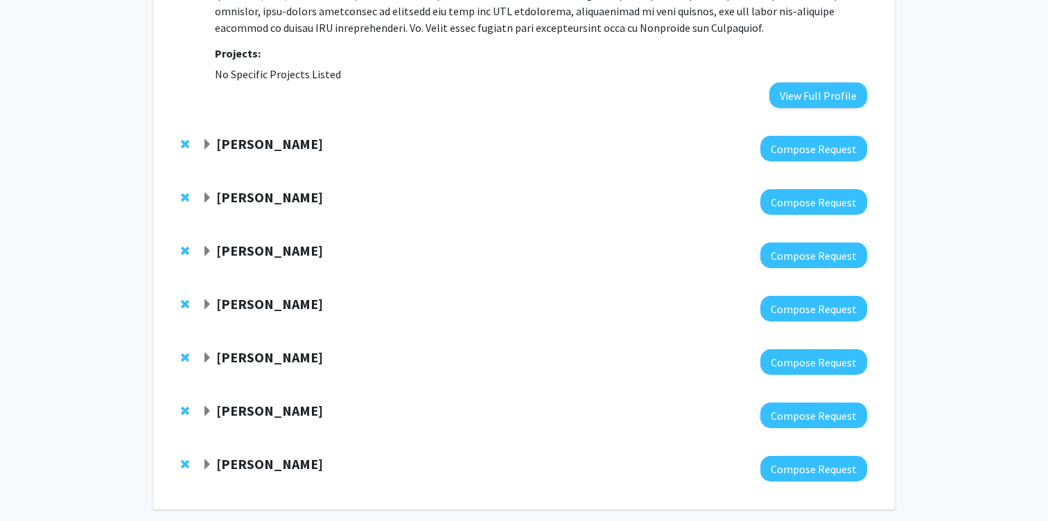
scroll to position [2639, 0]
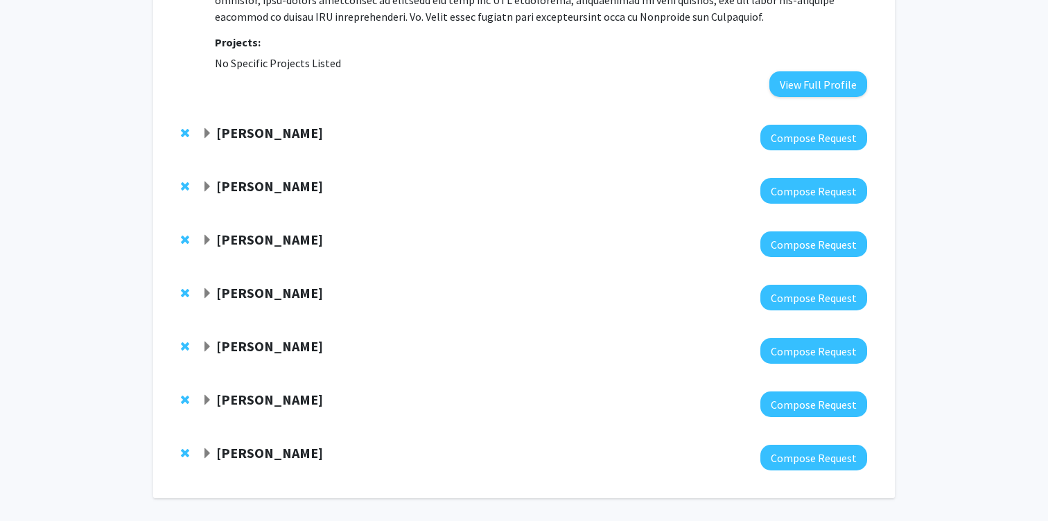
click at [250, 231] on strong "[PERSON_NAME]" at bounding box center [269, 239] width 107 height 17
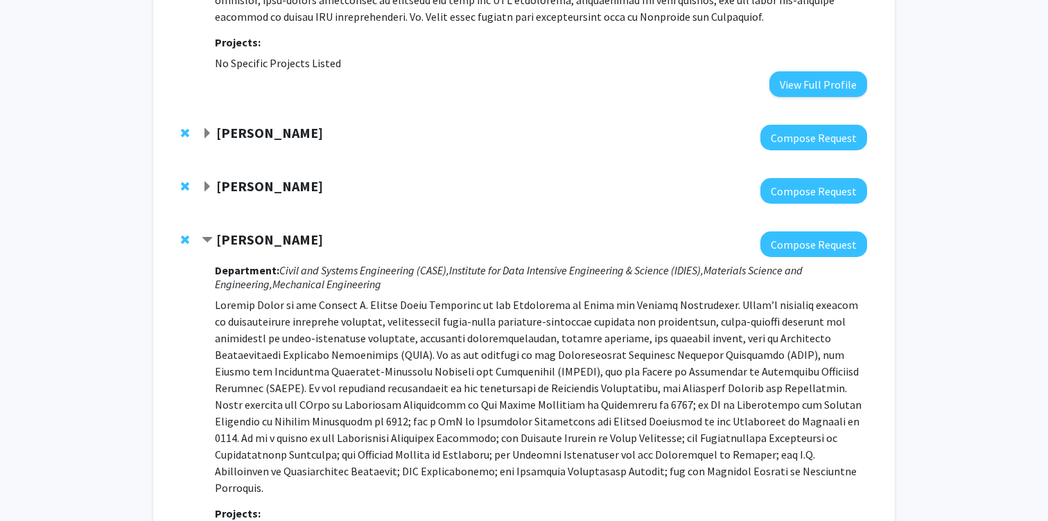
click at [250, 231] on strong "[PERSON_NAME]" at bounding box center [269, 239] width 107 height 17
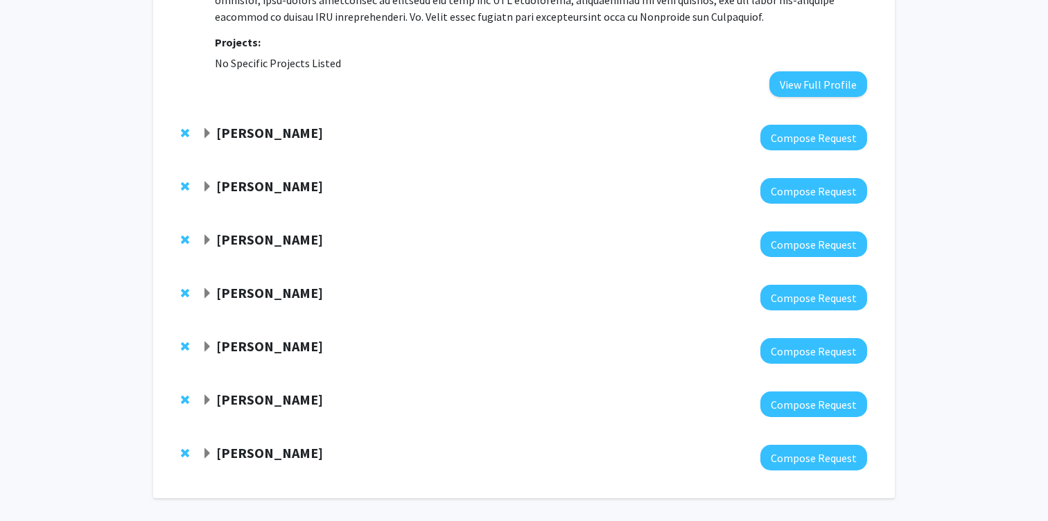
click at [251, 111] on div "[PERSON_NAME] Compose Request" at bounding box center [524, 137] width 714 height 53
click at [251, 124] on strong "[PERSON_NAME]" at bounding box center [269, 132] width 107 height 17
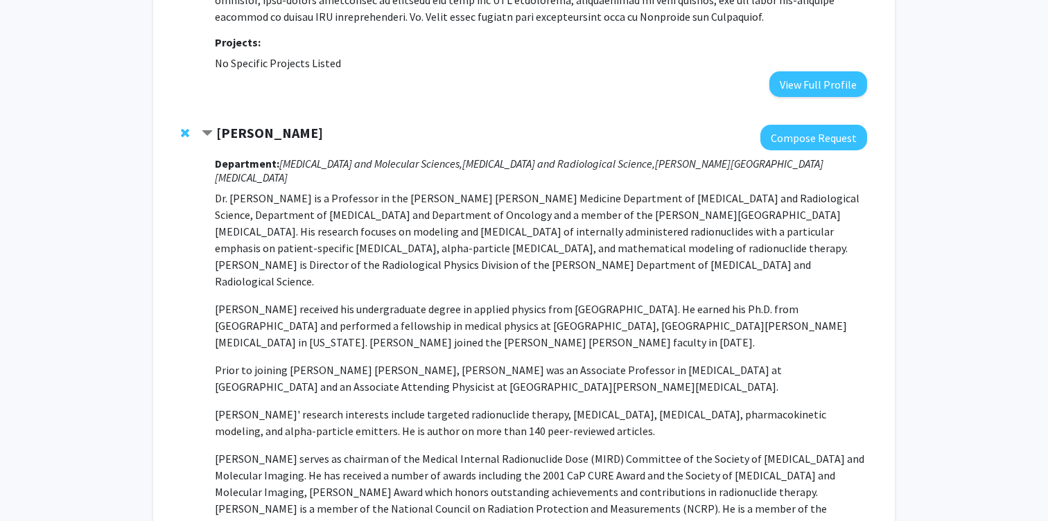
click at [251, 124] on strong "[PERSON_NAME]" at bounding box center [269, 132] width 107 height 17
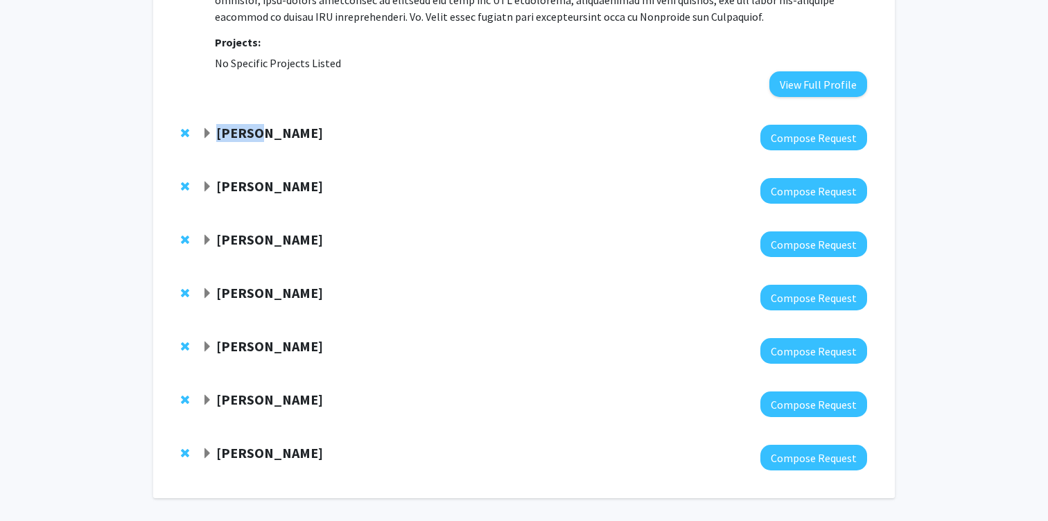
click at [251, 124] on strong "[PERSON_NAME]" at bounding box center [269, 132] width 107 height 17
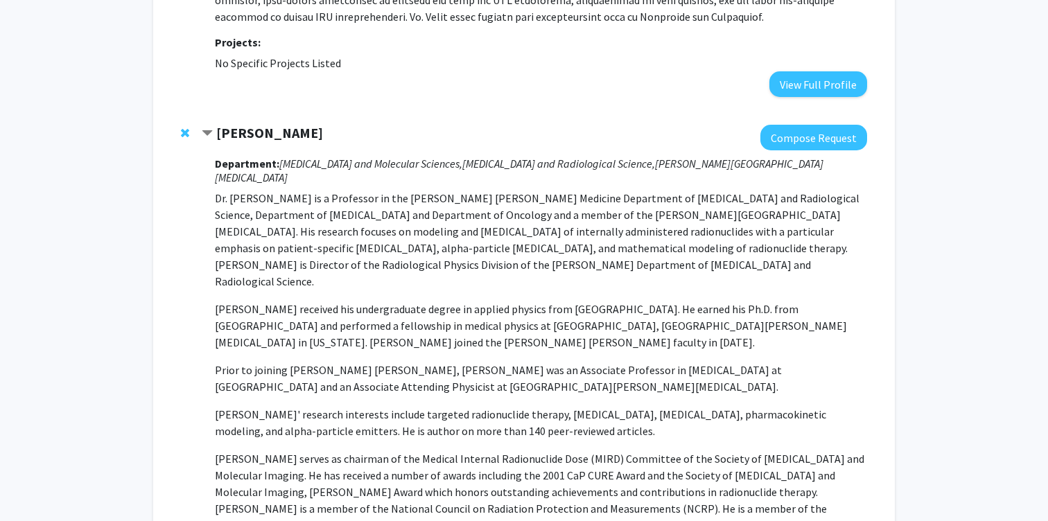
click at [209, 128] on span "Contract George Sgouros Bookmark" at bounding box center [207, 133] width 11 height 11
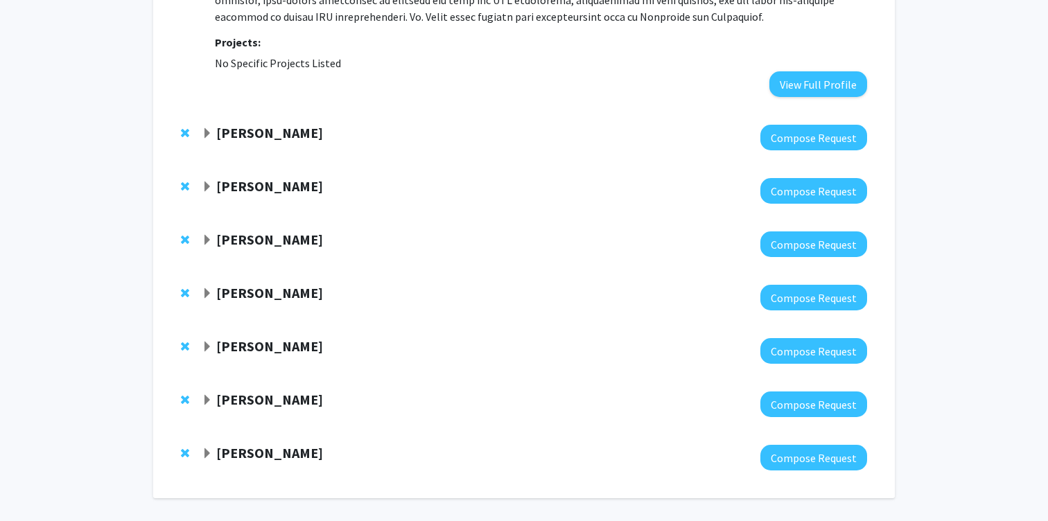
click at [207, 288] on span "Expand Laszlo Kecskes Bookmark" at bounding box center [207, 293] width 11 height 11
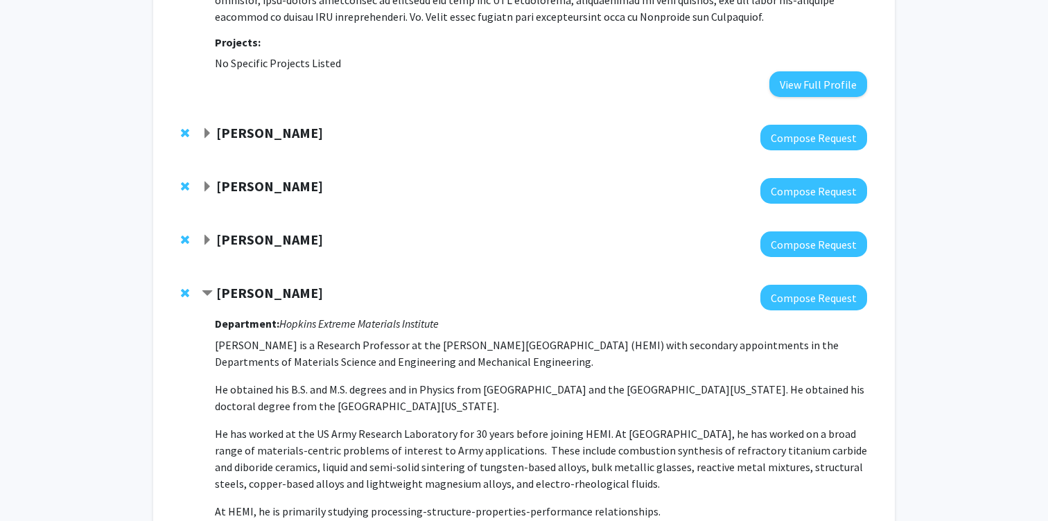
click at [207, 288] on span "Contract Laszlo Kecskes Bookmark" at bounding box center [207, 293] width 11 height 11
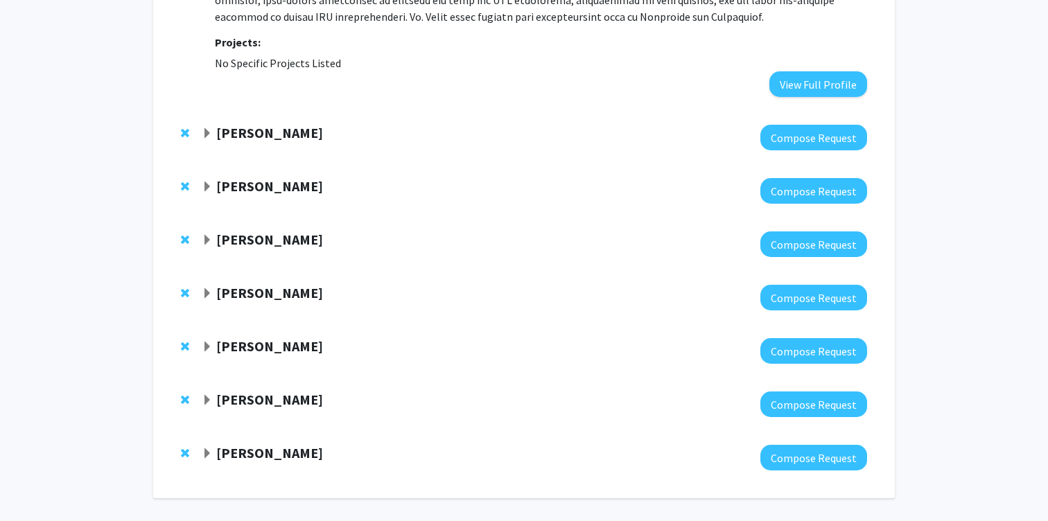
click at [207, 288] on span "Expand Laszlo Kecskes Bookmark" at bounding box center [207, 293] width 11 height 11
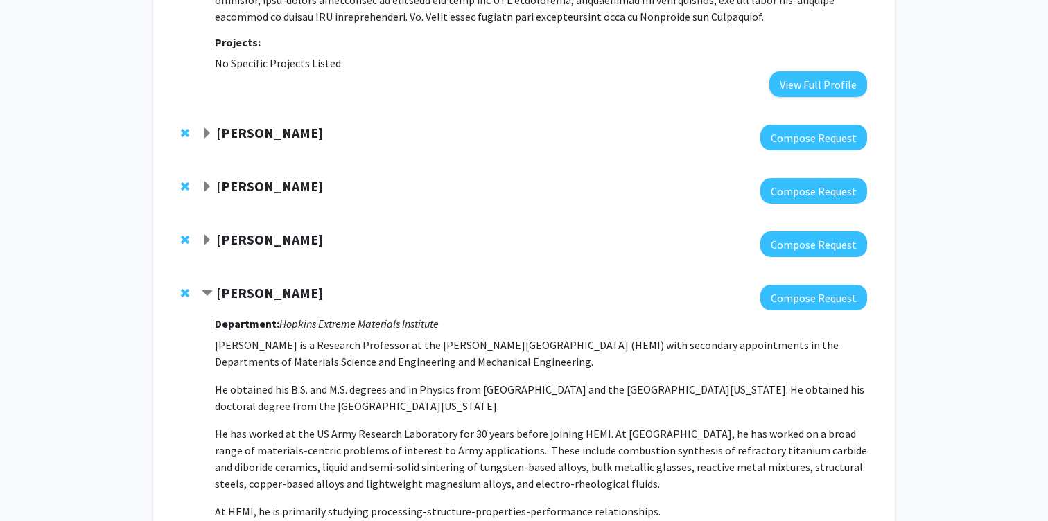
click at [207, 288] on span "Contract Laszlo Kecskes Bookmark" at bounding box center [207, 293] width 11 height 11
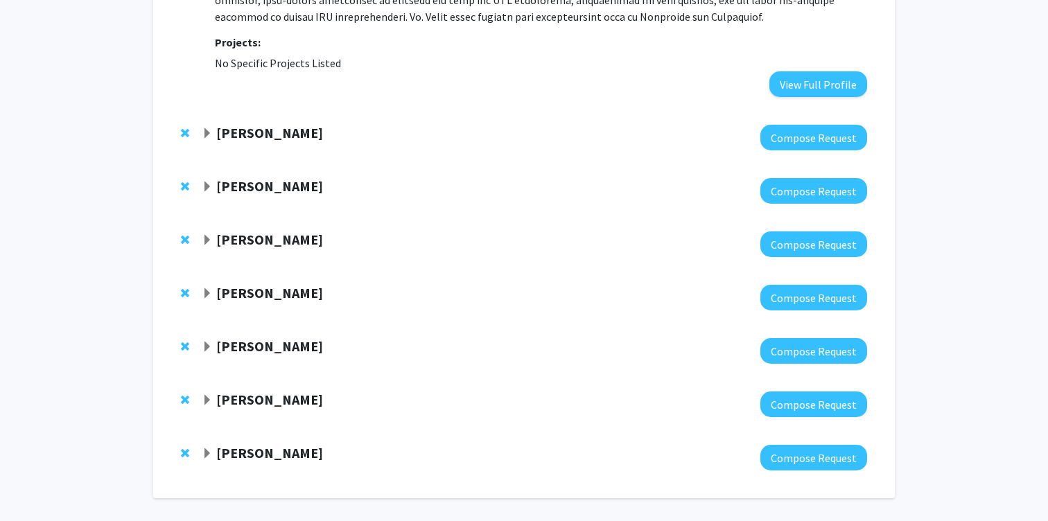
click at [207, 288] on span "Expand Laszlo Kecskes Bookmark" at bounding box center [207, 293] width 11 height 11
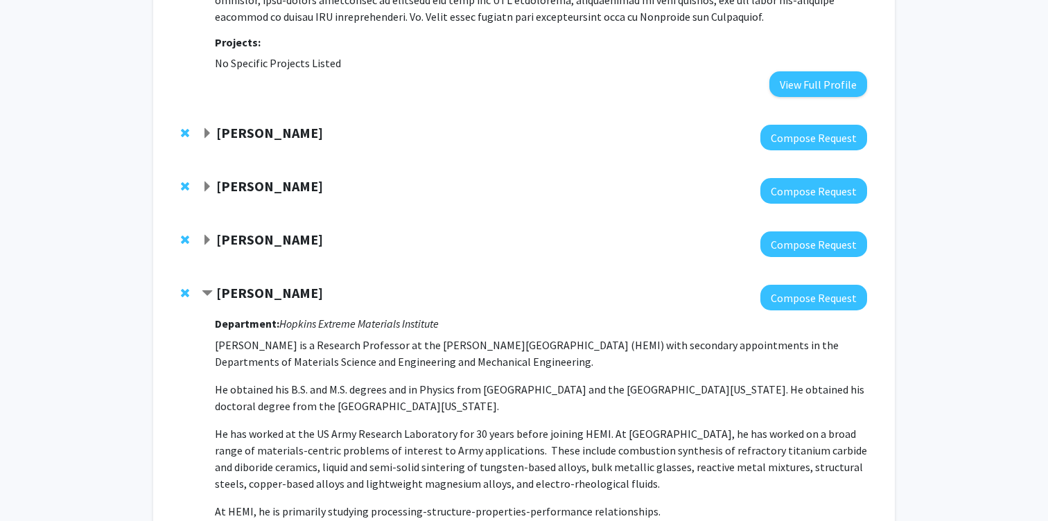
click at [207, 288] on span "Contract Laszlo Kecskes Bookmark" at bounding box center [207, 293] width 11 height 11
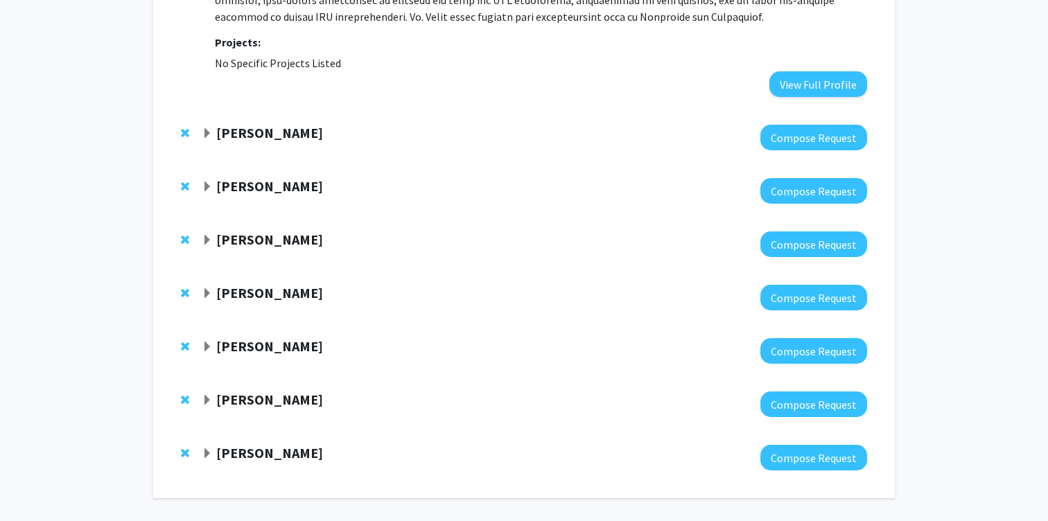
click at [207, 288] on span "Expand Laszlo Kecskes Bookmark" at bounding box center [207, 293] width 11 height 11
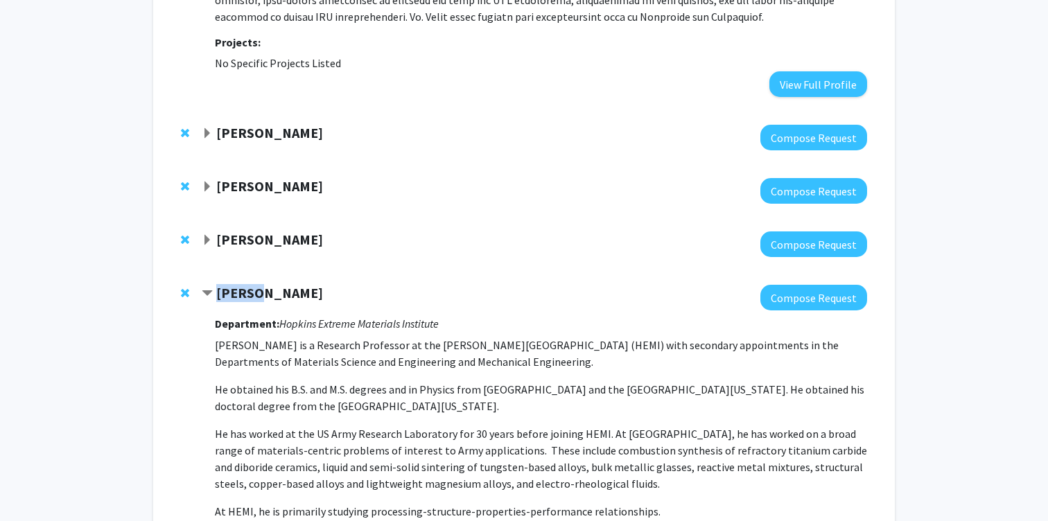
click at [207, 288] on span "Contract Laszlo Kecskes Bookmark" at bounding box center [207, 293] width 11 height 11
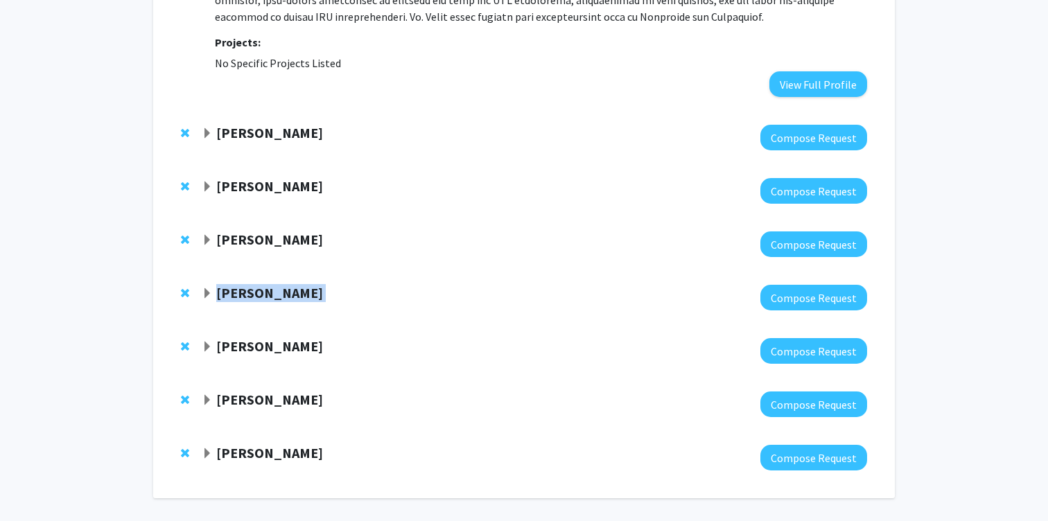
click at [207, 288] on span "Expand Laszlo Kecskes Bookmark" at bounding box center [207, 293] width 11 height 11
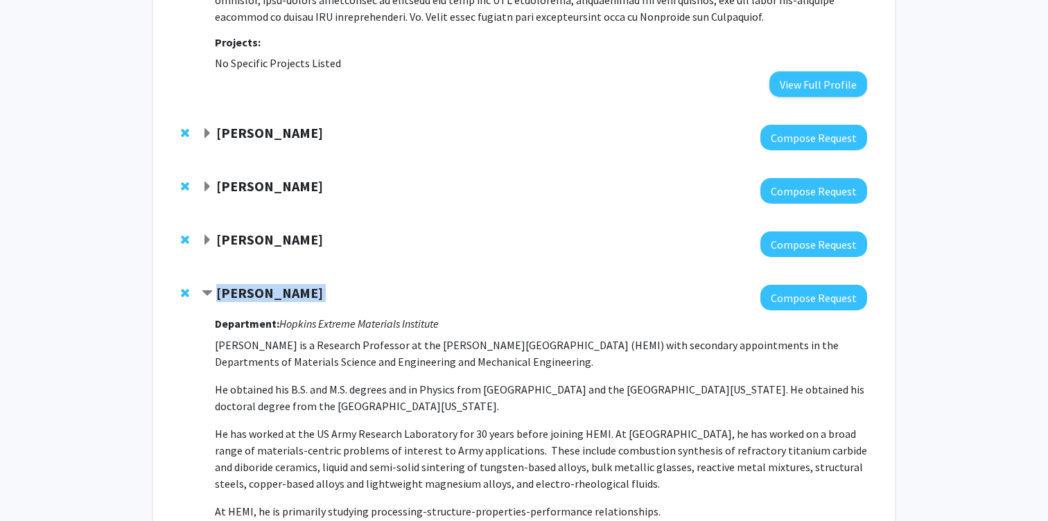
click at [207, 288] on span "Contract Laszlo Kecskes Bookmark" at bounding box center [207, 293] width 11 height 11
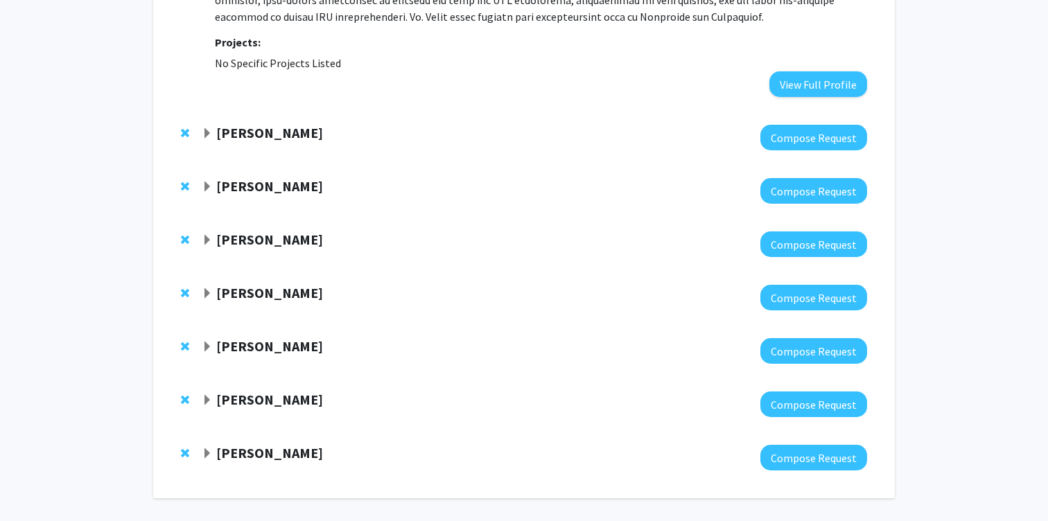
click at [203, 285] on div "[PERSON_NAME]" at bounding box center [351, 293] width 299 height 17
click at [205, 288] on span "Expand Laszlo Kecskes Bookmark" at bounding box center [207, 293] width 11 height 11
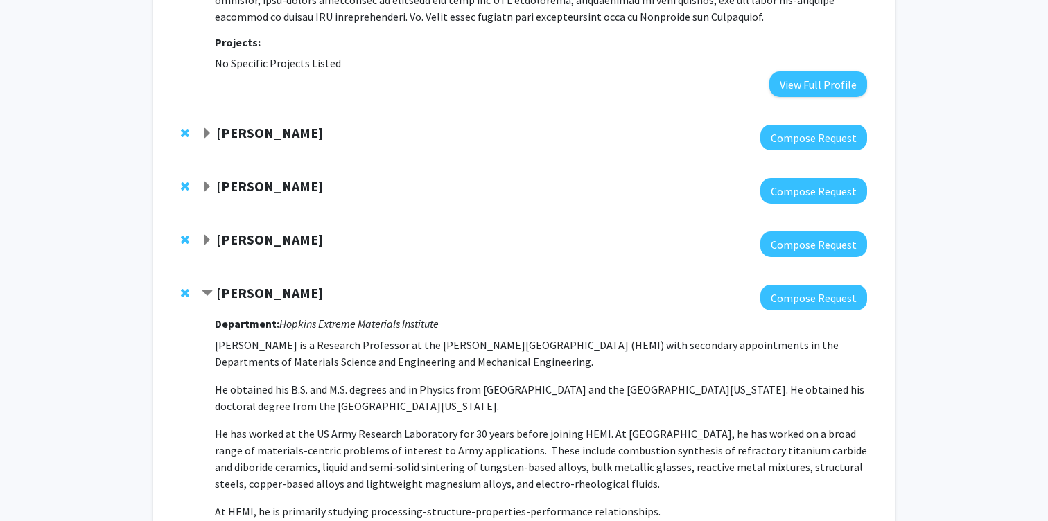
click at [205, 288] on span "Contract Laszlo Kecskes Bookmark" at bounding box center [207, 293] width 11 height 11
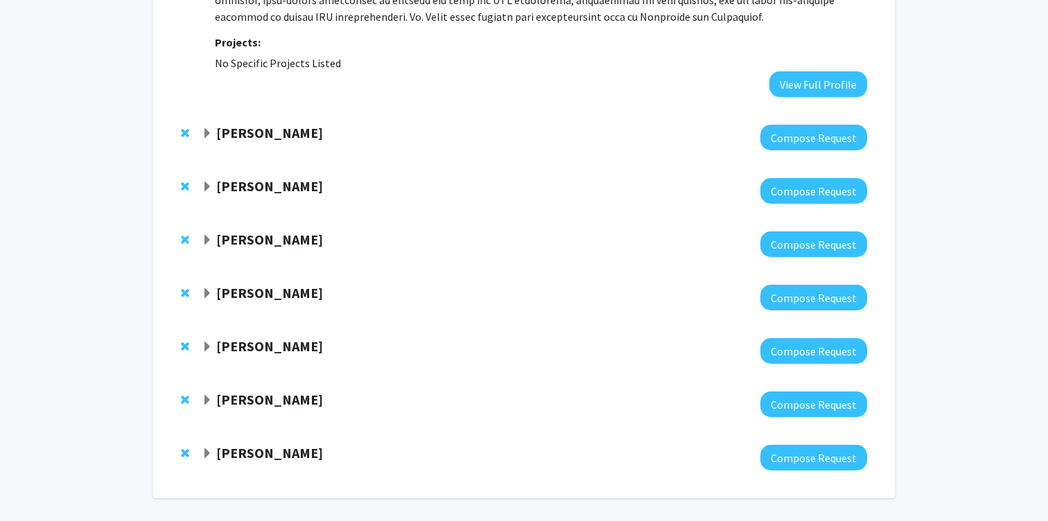
click at [205, 288] on span "Expand Laszlo Kecskes Bookmark" at bounding box center [207, 293] width 11 height 11
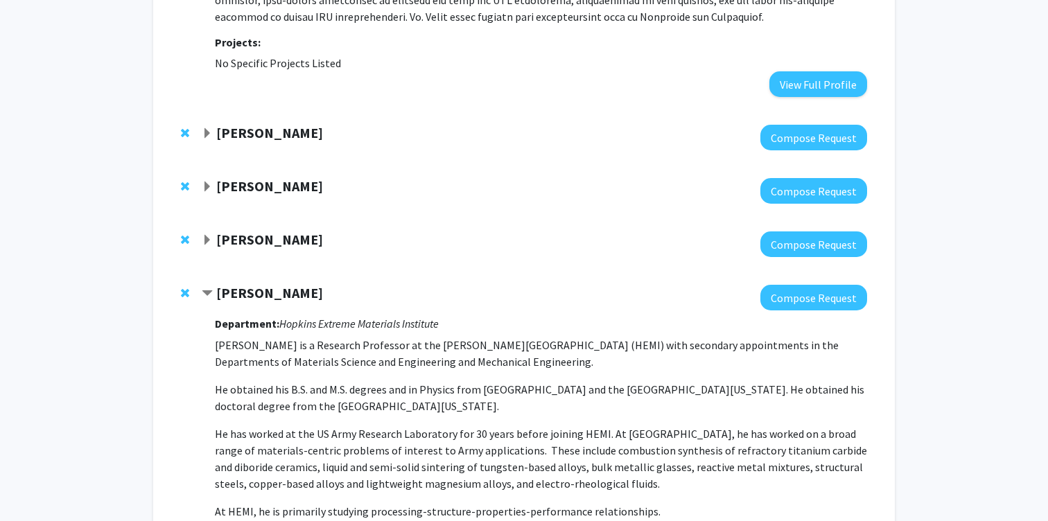
click at [205, 288] on span "Contract Laszlo Kecskes Bookmark" at bounding box center [207, 293] width 11 height 11
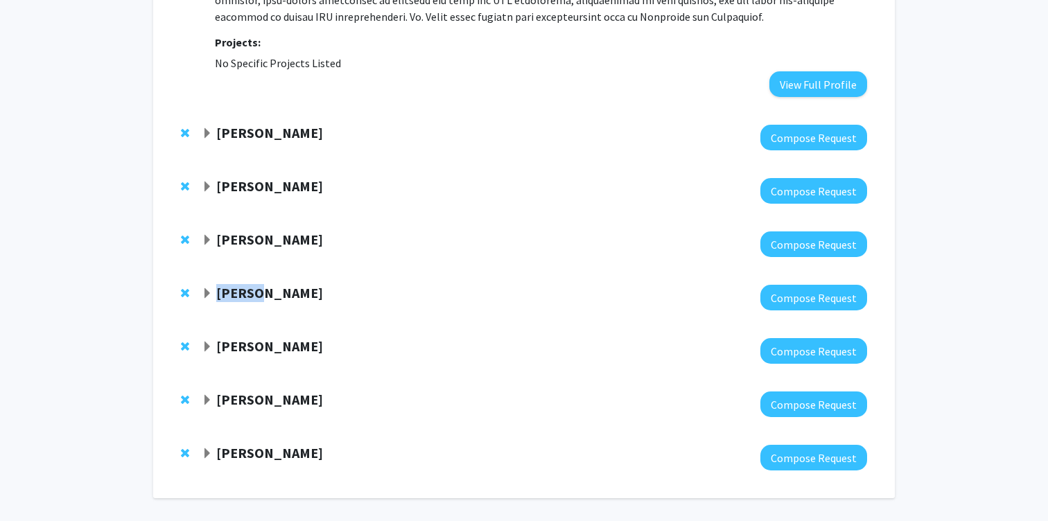
click at [205, 288] on span "Expand Laszlo Kecskes Bookmark" at bounding box center [207, 293] width 11 height 11
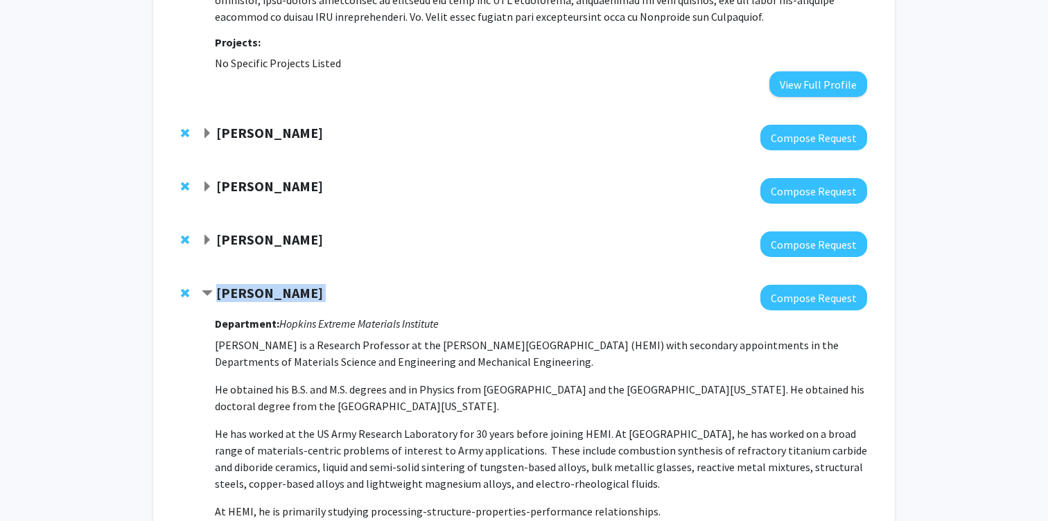
click at [205, 288] on span "Contract Laszlo Kecskes Bookmark" at bounding box center [207, 293] width 11 height 11
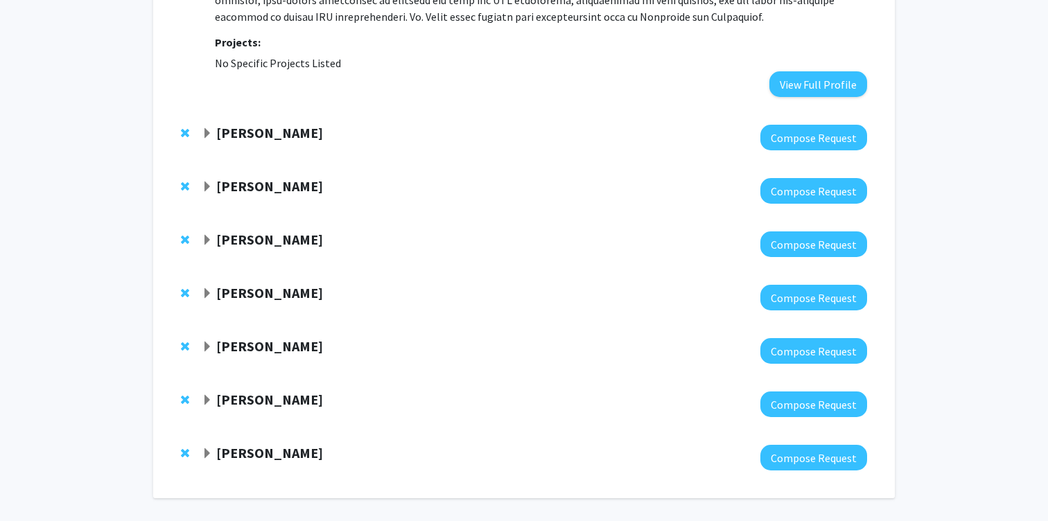
click at [199, 218] on div "[PERSON_NAME] Compose Request" at bounding box center [524, 244] width 714 height 53
click at [206, 235] on span "Expand Somnath Ghosh Bookmark" at bounding box center [207, 240] width 11 height 11
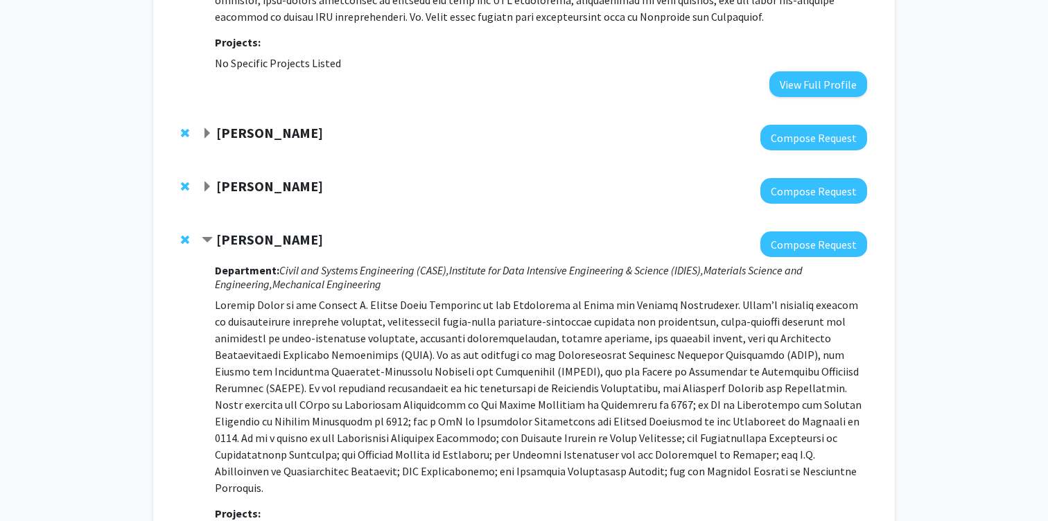
click at [206, 235] on span "Contract Somnath Ghosh Bookmark" at bounding box center [207, 240] width 11 height 11
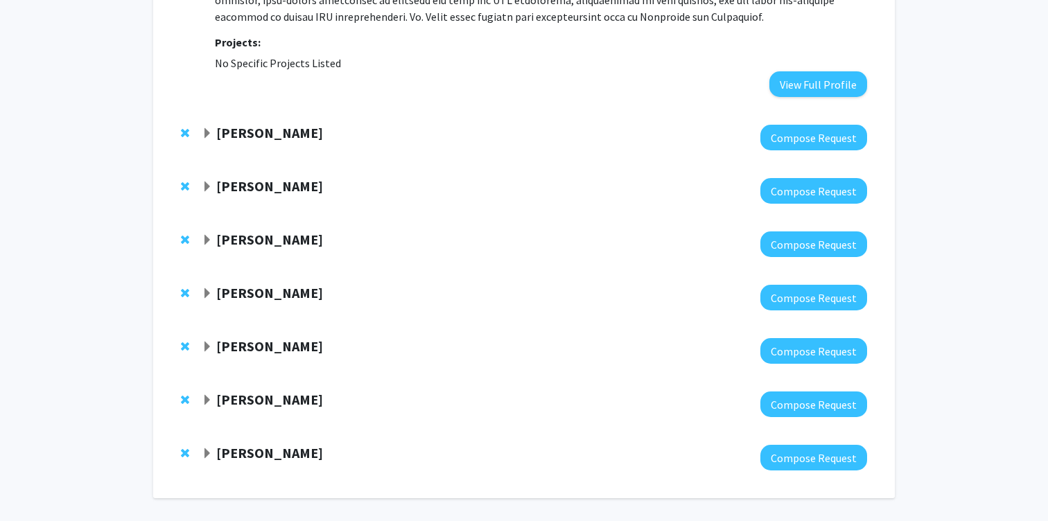
click at [205, 342] on span "Expand Ryan Hurley Bookmark" at bounding box center [207, 347] width 11 height 11
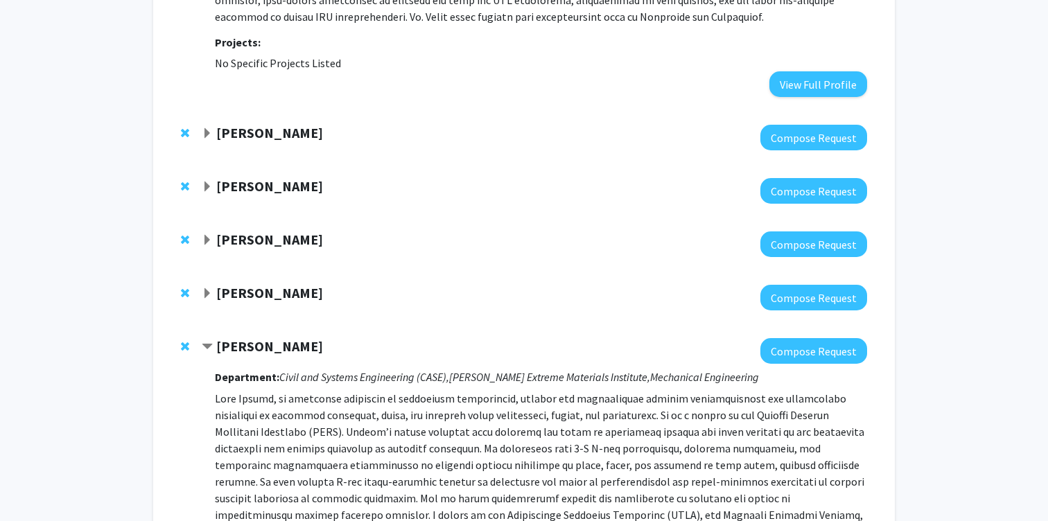
click at [205, 342] on span "Contract Ryan Hurley Bookmark" at bounding box center [207, 347] width 11 height 11
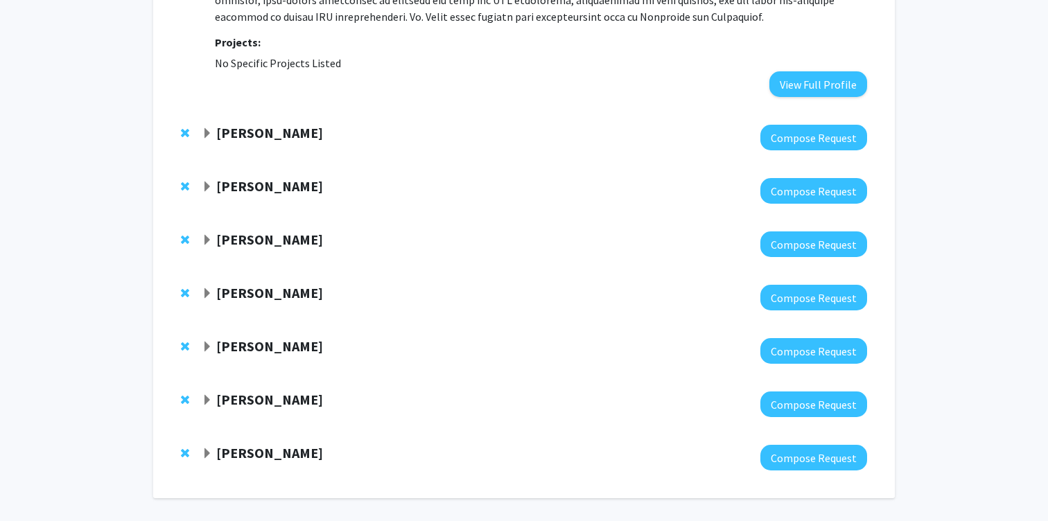
click at [202, 288] on span "Expand Laszlo Kecskes Bookmark" at bounding box center [207, 293] width 11 height 11
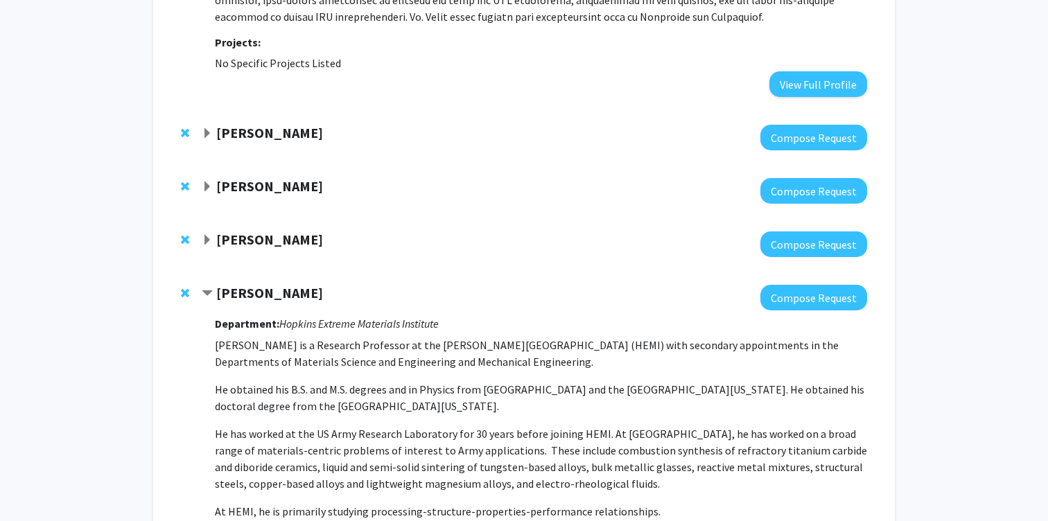
click at [211, 288] on span "Contract Laszlo Kecskes Bookmark" at bounding box center [207, 293] width 11 height 11
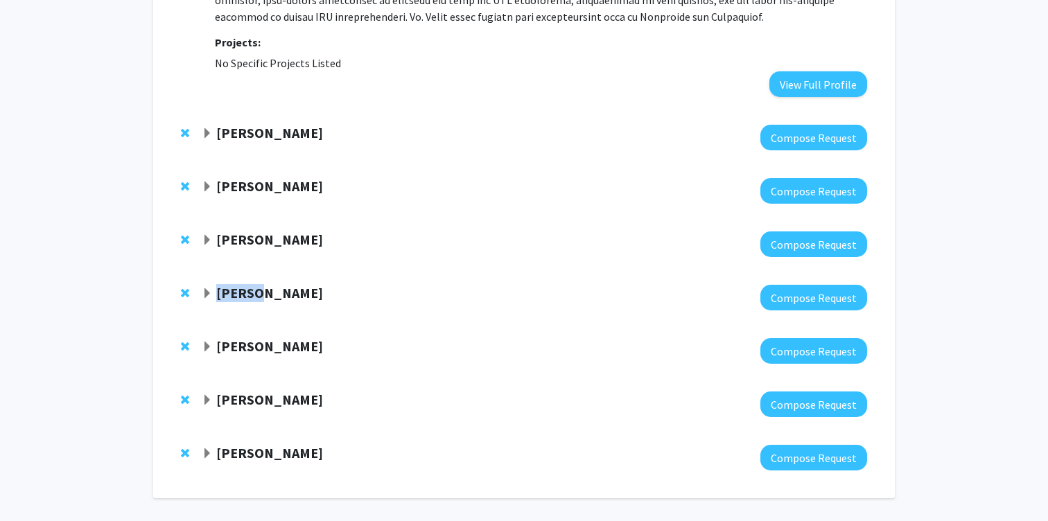
click at [211, 288] on span "Expand Laszlo Kecskes Bookmark" at bounding box center [207, 293] width 11 height 11
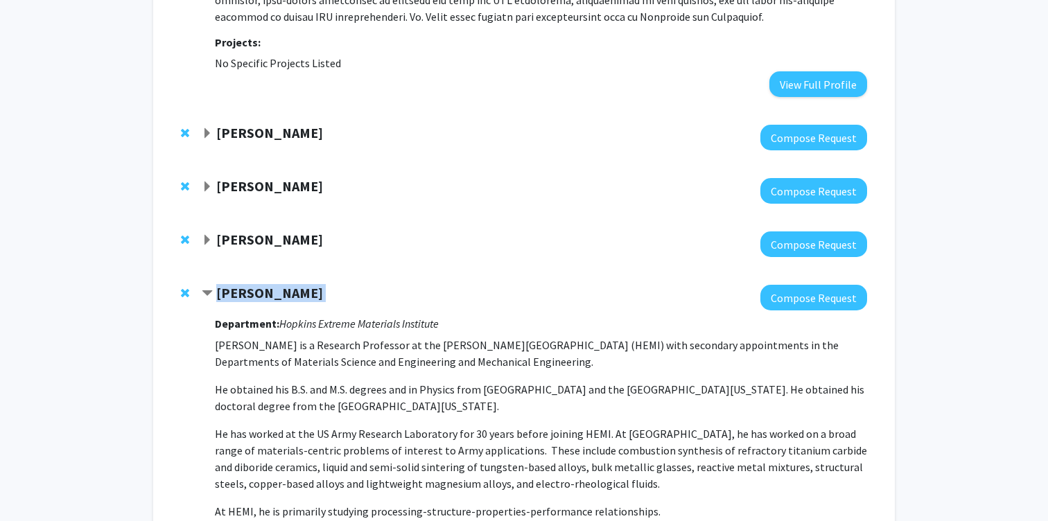
click at [211, 288] on span "Contract Laszlo Kecskes Bookmark" at bounding box center [207, 293] width 11 height 11
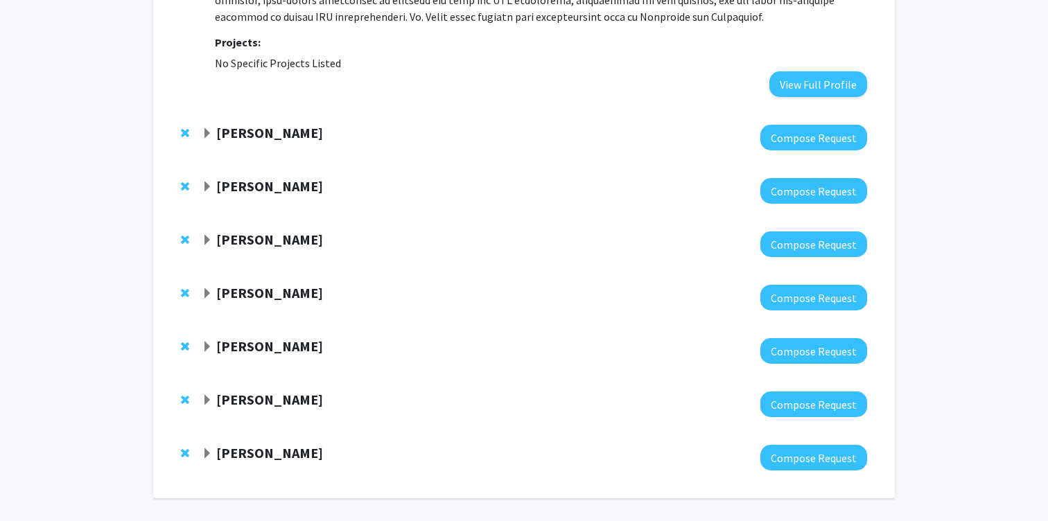
click at [264, 284] on strong "[PERSON_NAME]" at bounding box center [269, 292] width 107 height 17
click at [240, 284] on strong "[PERSON_NAME]" at bounding box center [269, 292] width 107 height 17
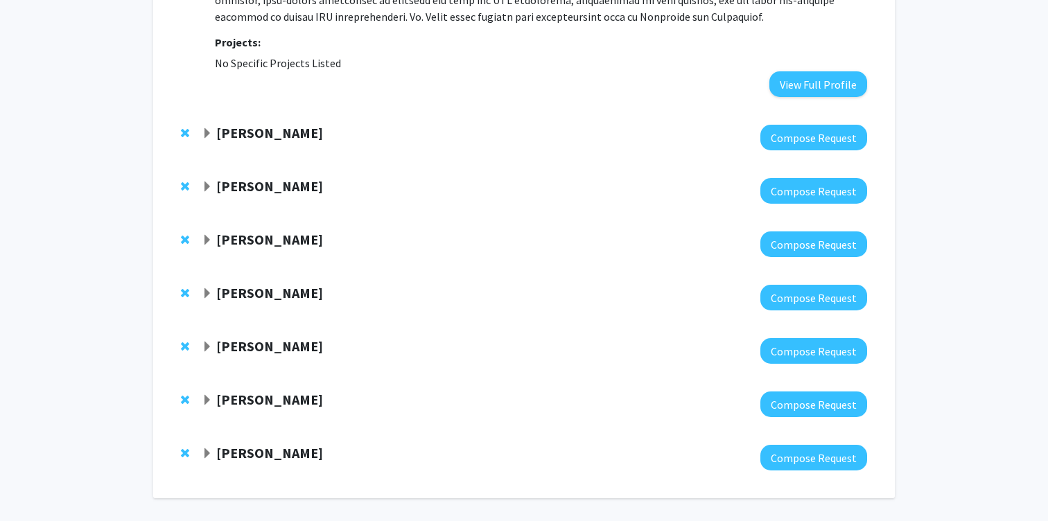
click at [263, 284] on strong "[PERSON_NAME]" at bounding box center [269, 292] width 107 height 17
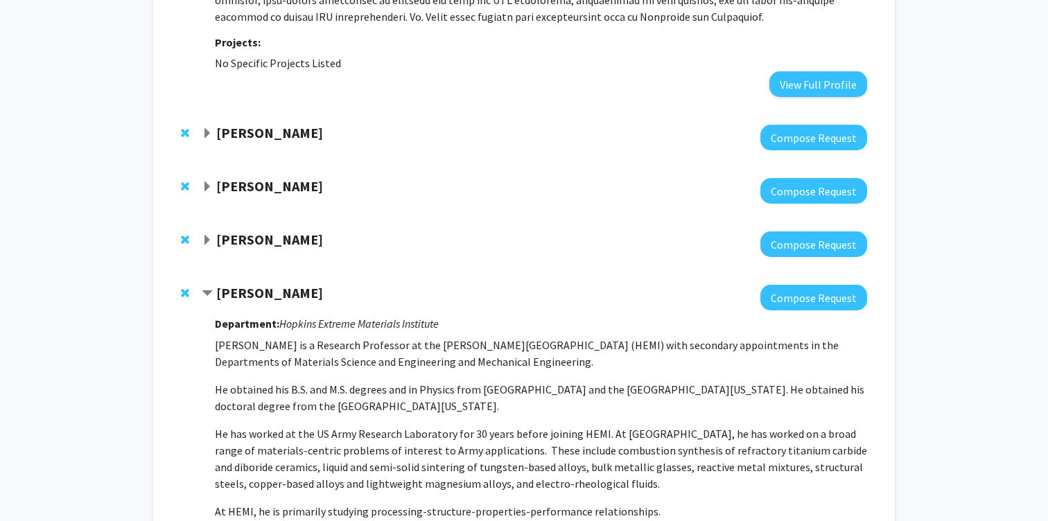
click at [263, 284] on strong "[PERSON_NAME]" at bounding box center [269, 292] width 107 height 17
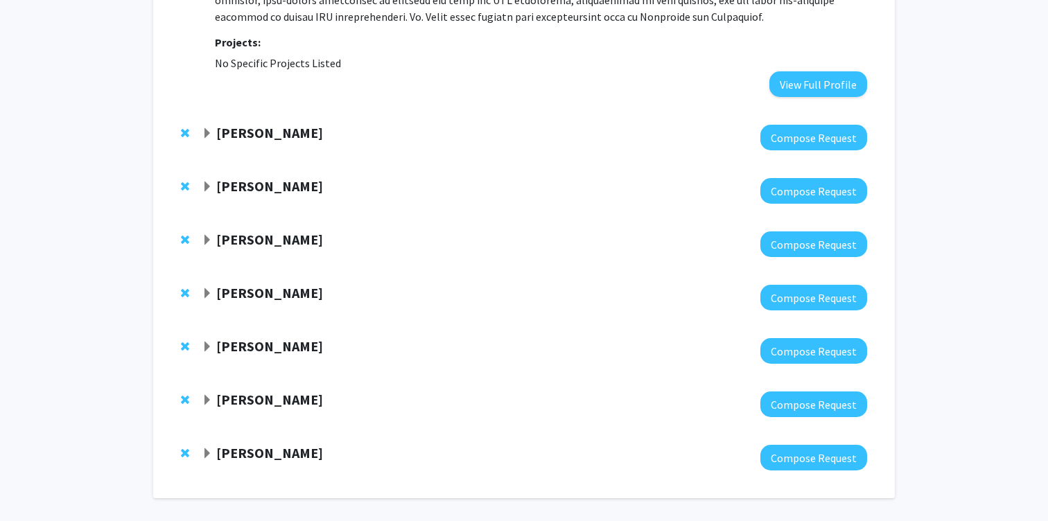
click at [257, 284] on strong "[PERSON_NAME]" at bounding box center [269, 292] width 107 height 17
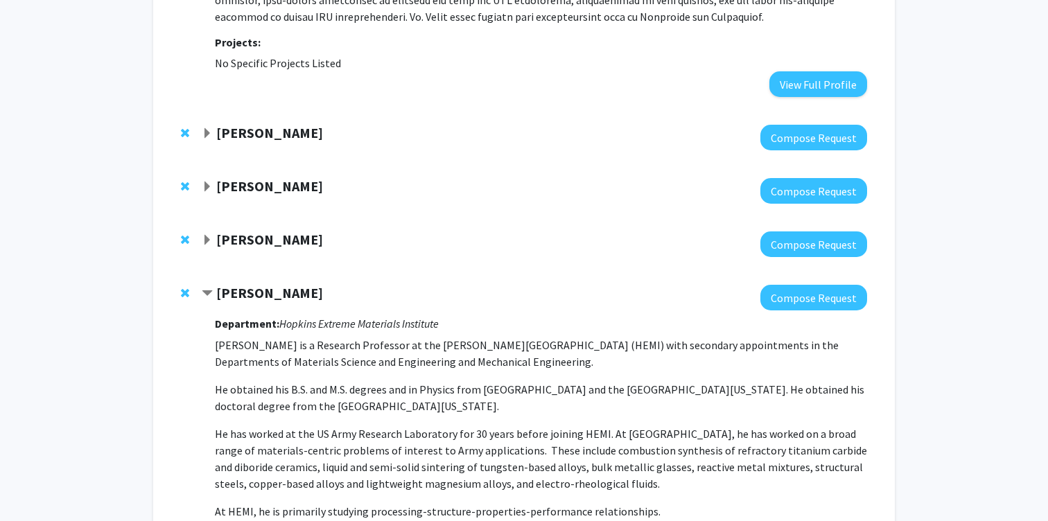
click at [246, 284] on strong "[PERSON_NAME]" at bounding box center [269, 292] width 107 height 17
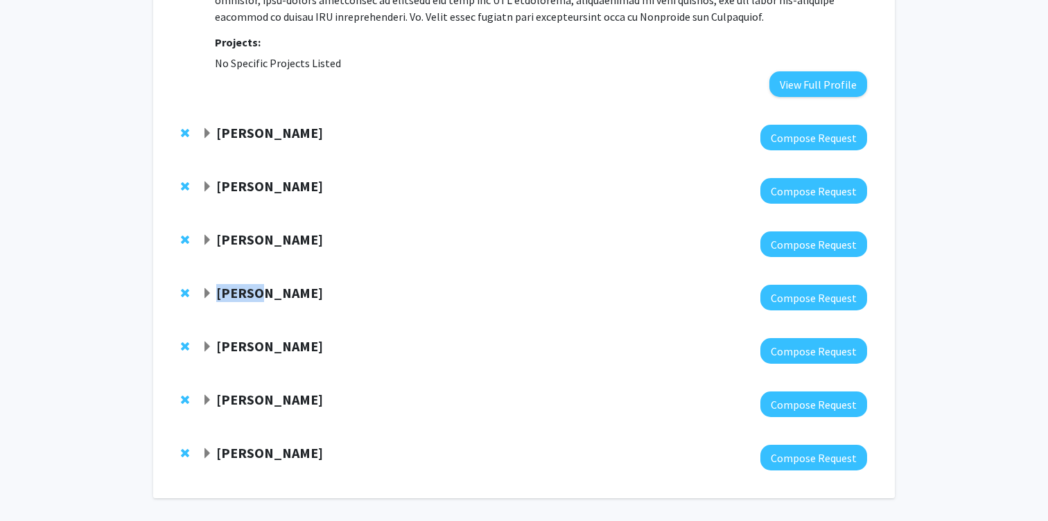
click at [246, 284] on strong "[PERSON_NAME]" at bounding box center [269, 292] width 107 height 17
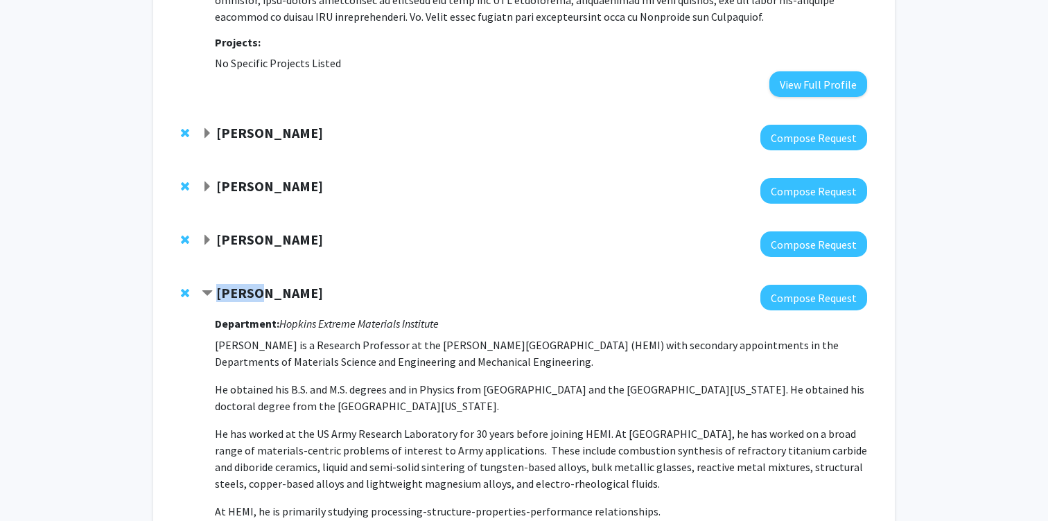
click at [250, 284] on strong "[PERSON_NAME]" at bounding box center [269, 292] width 107 height 17
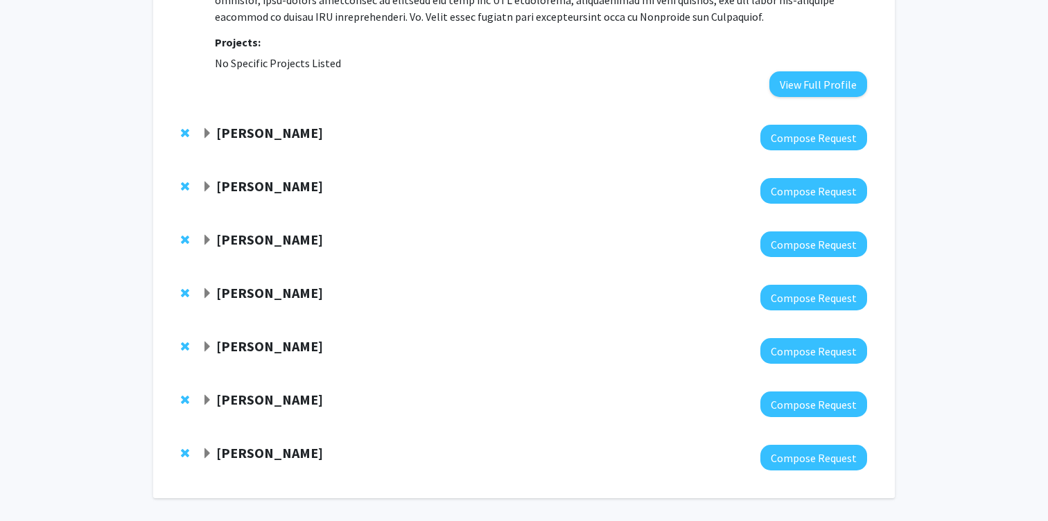
click at [207, 288] on span "Expand Laszlo Kecskes Bookmark" at bounding box center [207, 293] width 11 height 11
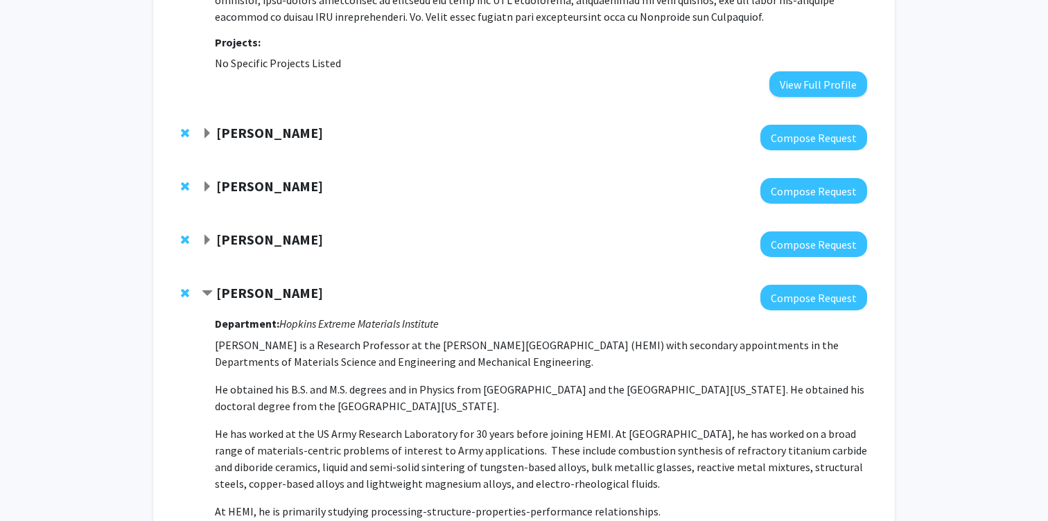
click at [207, 288] on span "Contract Laszlo Kecskes Bookmark" at bounding box center [207, 293] width 11 height 11
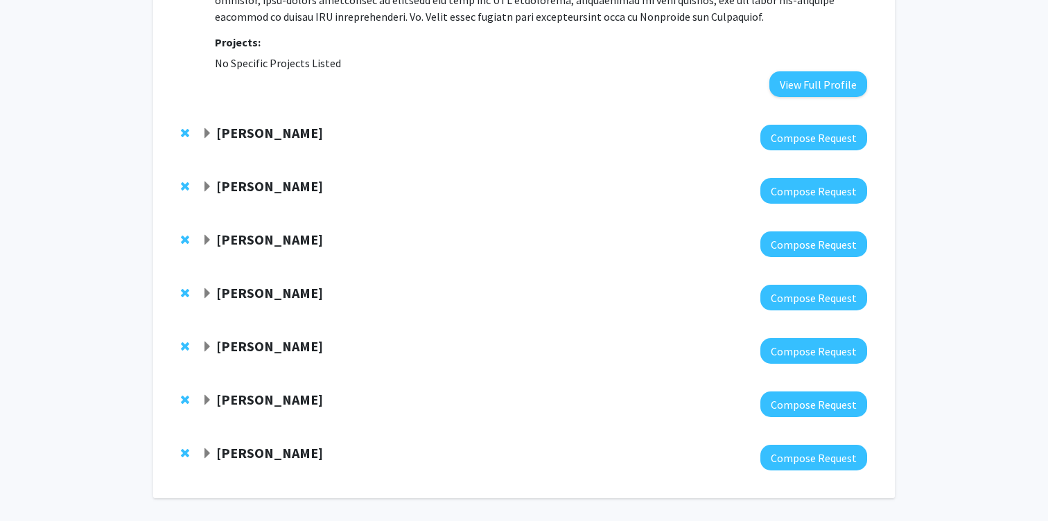
click at [207, 288] on span "Expand Laszlo Kecskes Bookmark" at bounding box center [207, 293] width 11 height 11
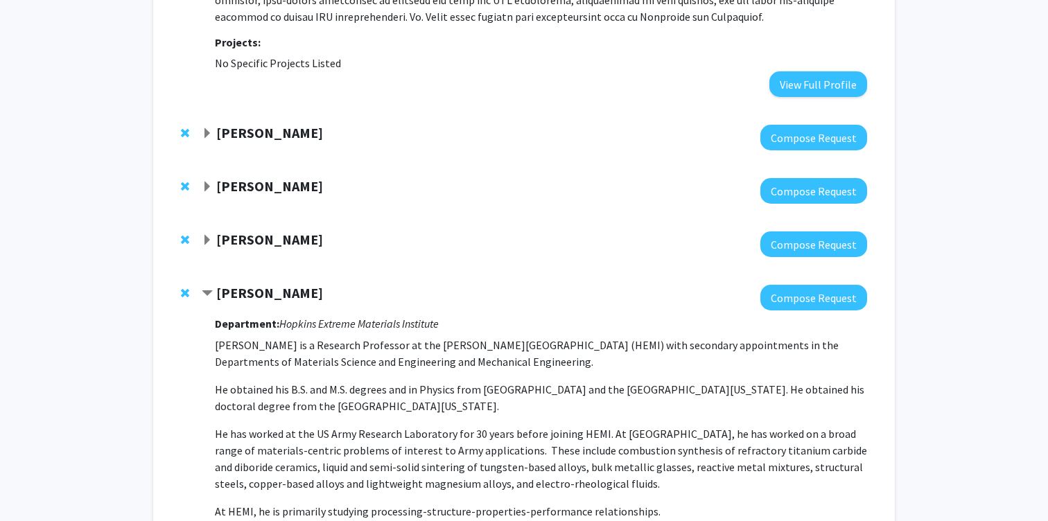
click at [207, 288] on span "Contract Laszlo Kecskes Bookmark" at bounding box center [207, 293] width 11 height 11
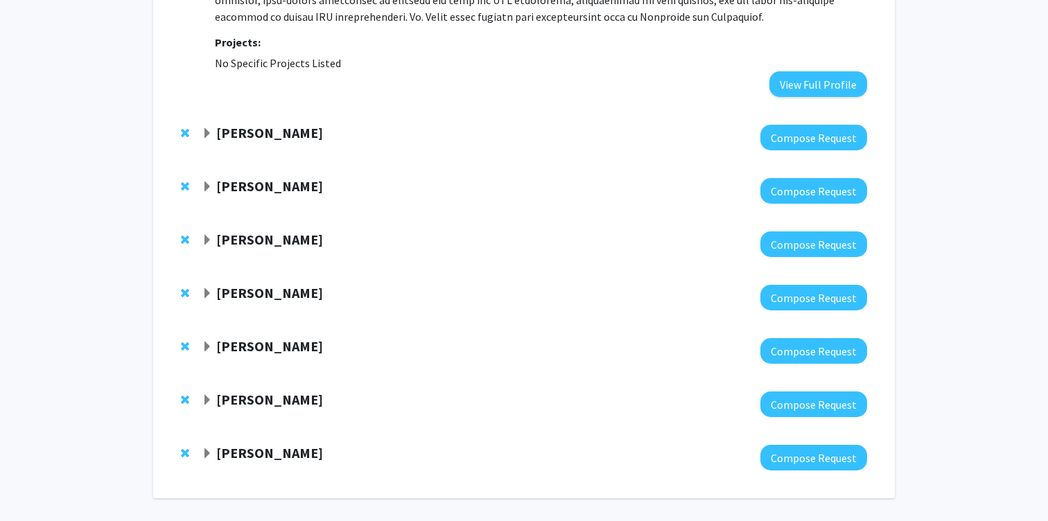
click at [207, 288] on span "Expand Laszlo Kecskes Bookmark" at bounding box center [207, 293] width 11 height 11
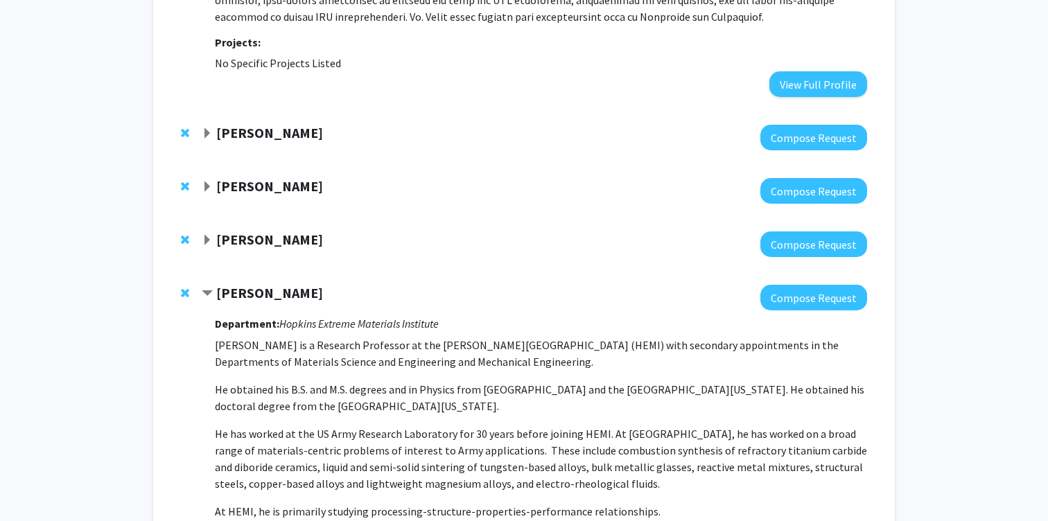
click at [207, 288] on span "Contract Laszlo Kecskes Bookmark" at bounding box center [207, 293] width 11 height 11
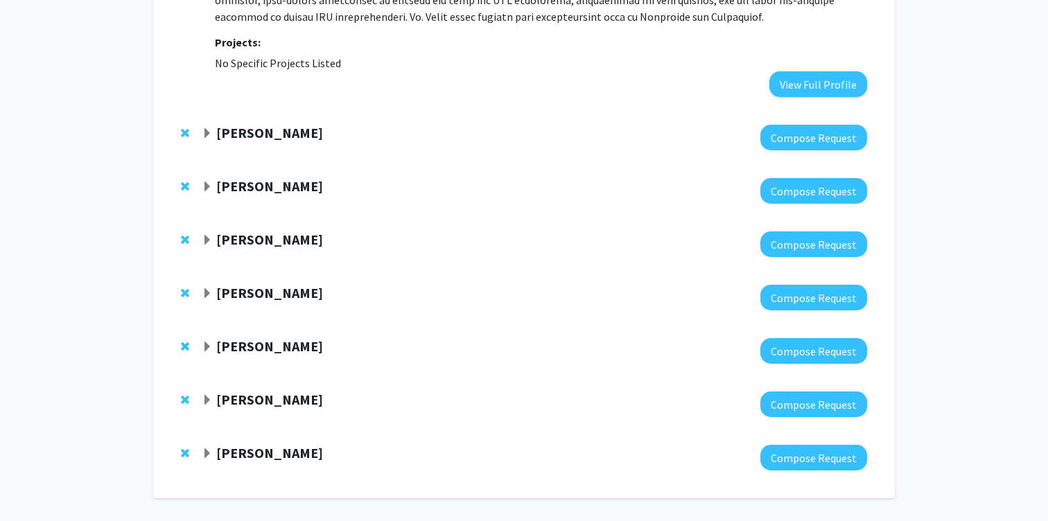
click at [207, 288] on span "Expand Laszlo Kecskes Bookmark" at bounding box center [207, 293] width 11 height 11
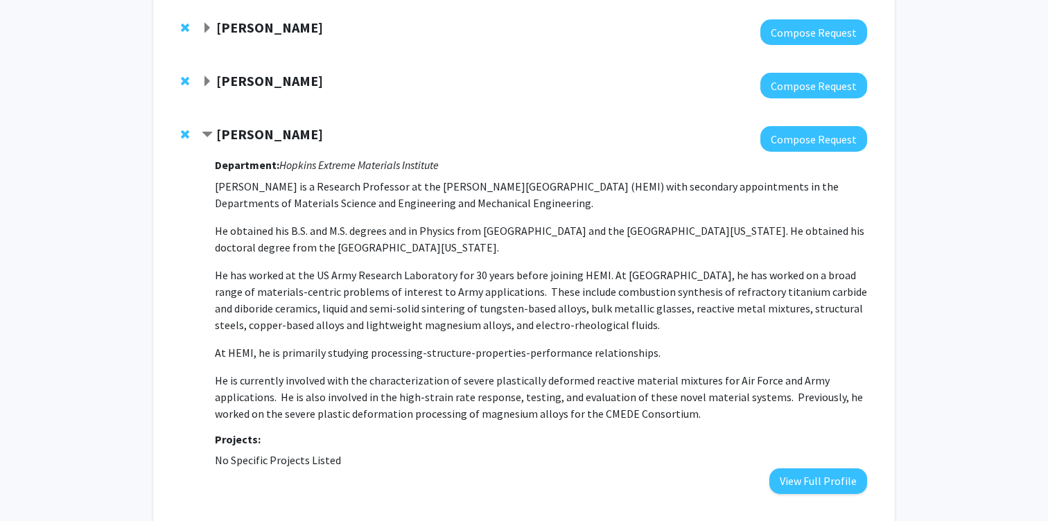
scroll to position [2800, 0]
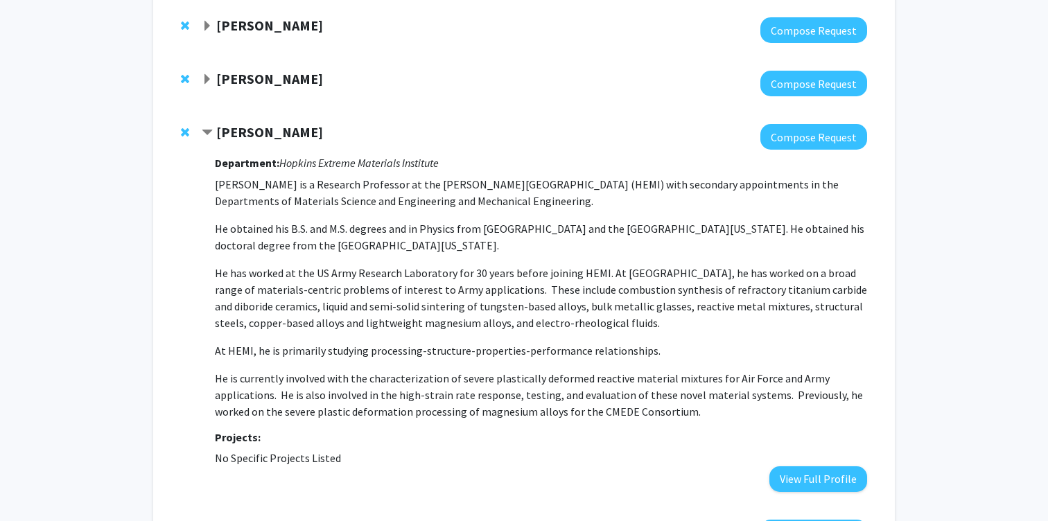
click at [210, 128] on span "Contract Laszlo Kecskes Bookmark" at bounding box center [207, 133] width 11 height 11
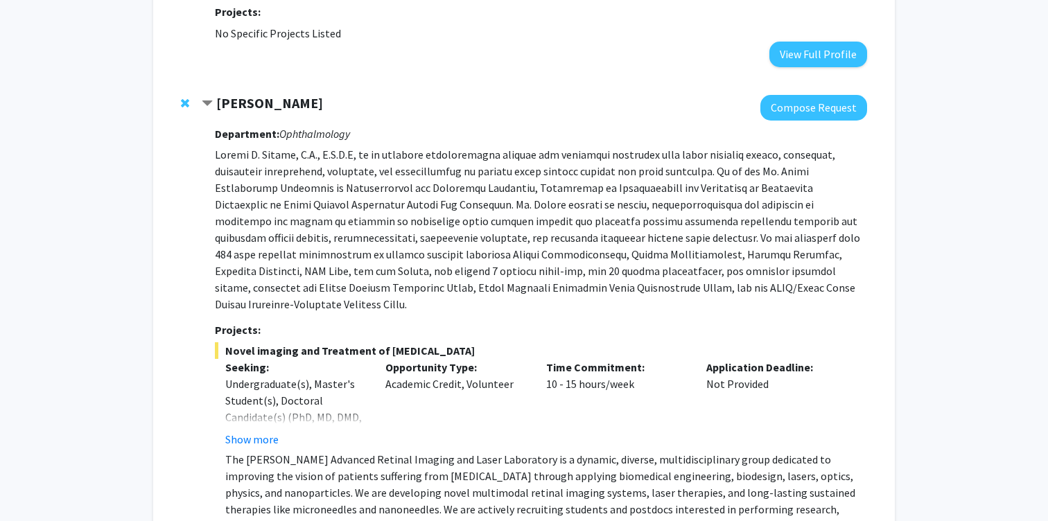
scroll to position [1785, 0]
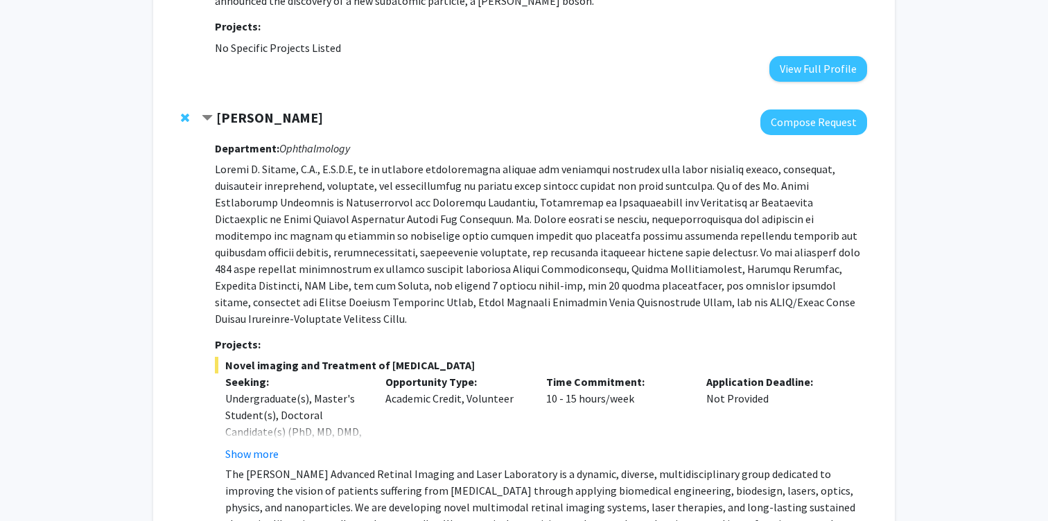
click at [234, 96] on div "[PERSON_NAME] Compose Request Department: Ophthalmology Projects: Novel imaging…" at bounding box center [524, 353] width 714 height 515
click at [234, 109] on strong "[PERSON_NAME]" at bounding box center [269, 117] width 107 height 17
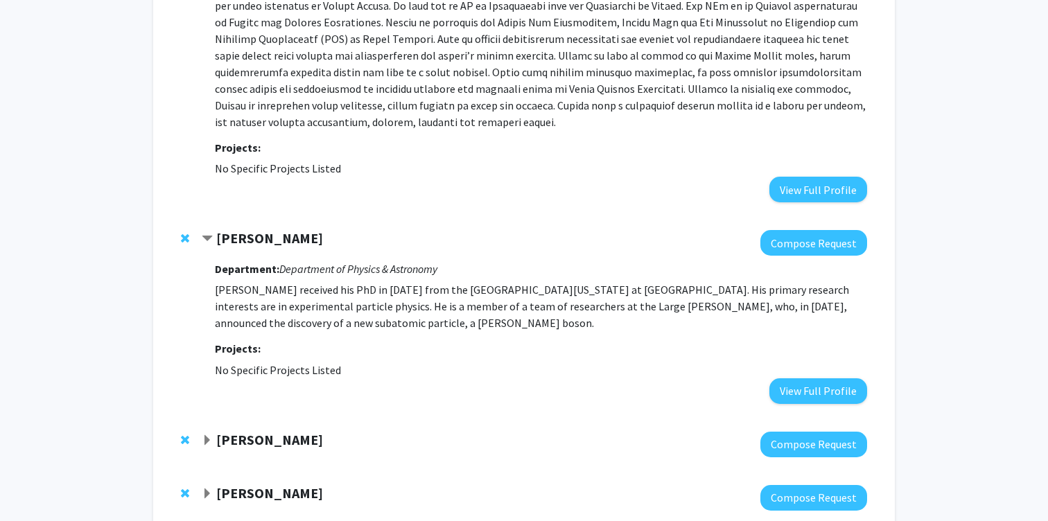
scroll to position [1434, 0]
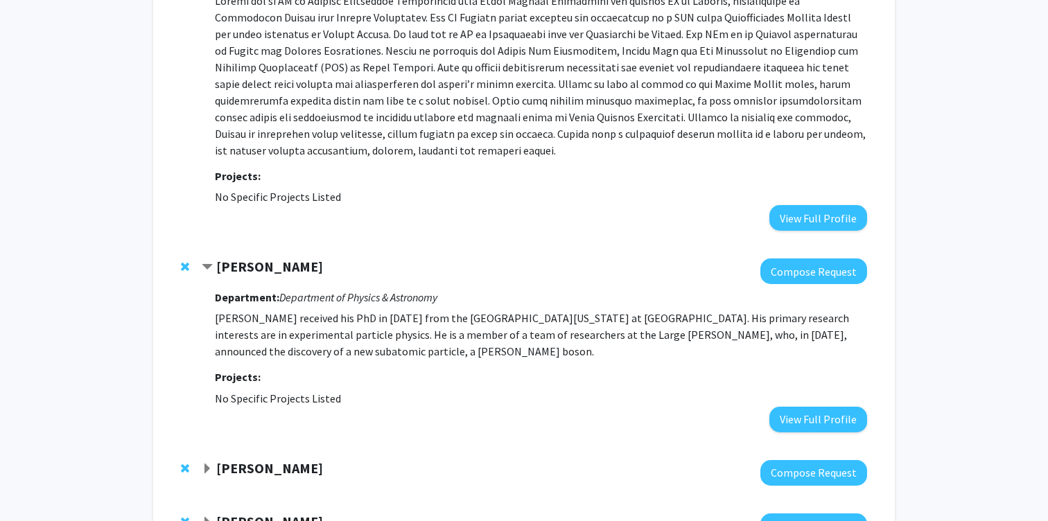
click at [244, 259] on div "[PERSON_NAME]" at bounding box center [351, 267] width 299 height 17
click at [235, 258] on strong "[PERSON_NAME]" at bounding box center [269, 266] width 107 height 17
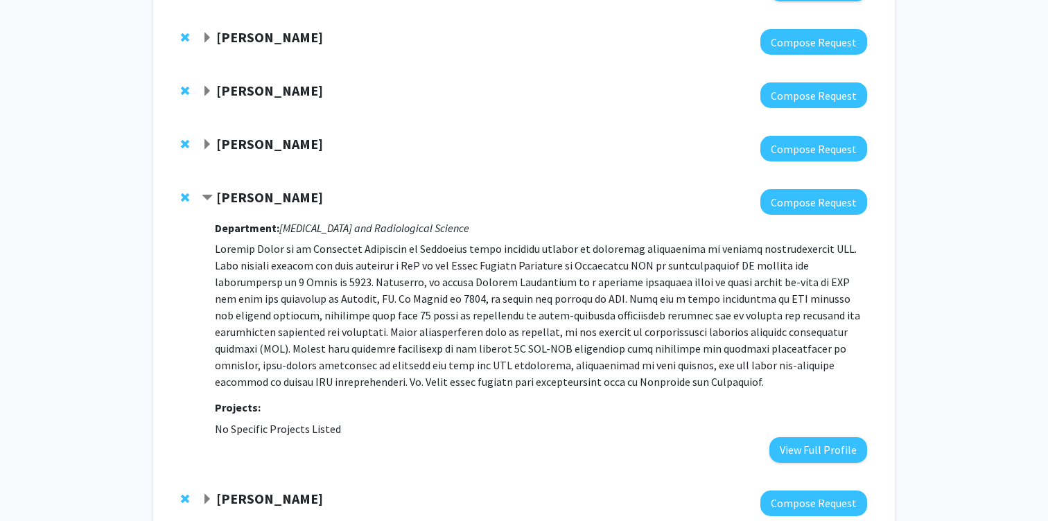
scroll to position [1696, 0]
